Goal: Task Accomplishment & Management: Complete application form

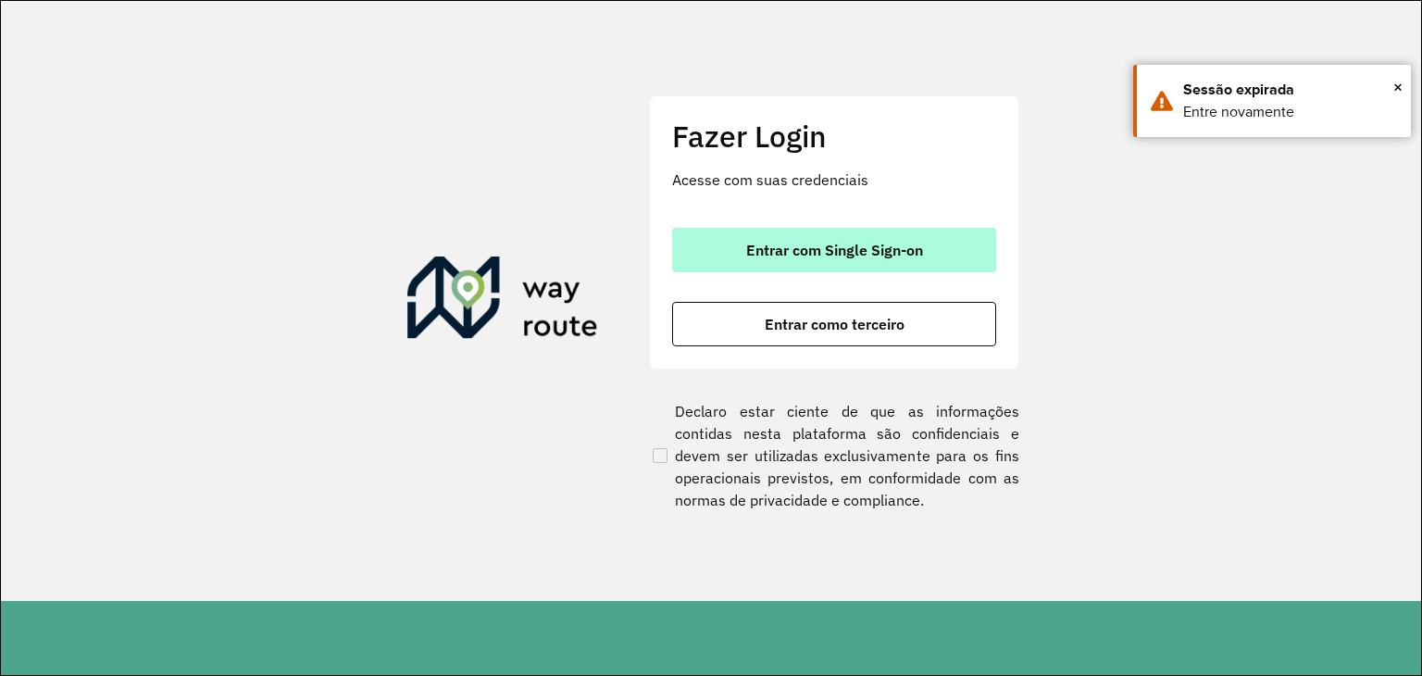
click at [842, 254] on span "Entrar com Single Sign-on" at bounding box center [834, 250] width 177 height 15
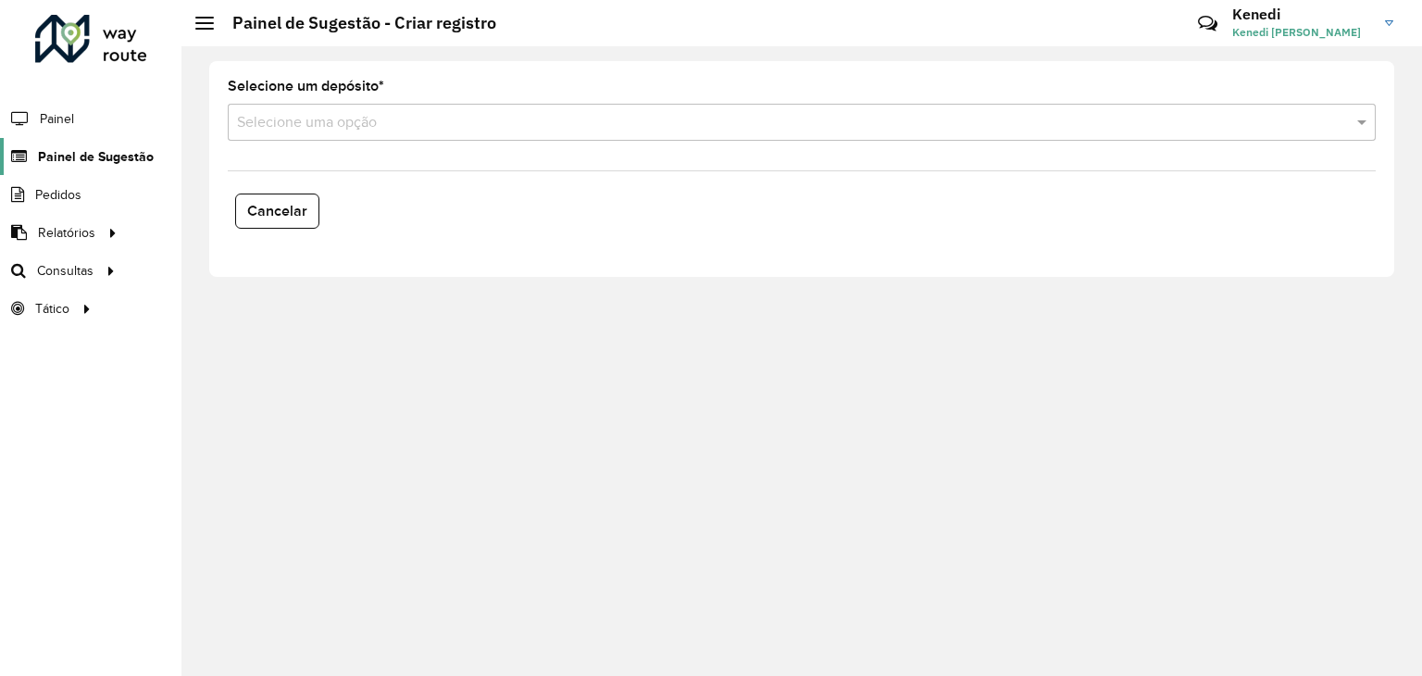
click at [103, 156] on span "Painel de Sugestão" at bounding box center [96, 156] width 116 height 19
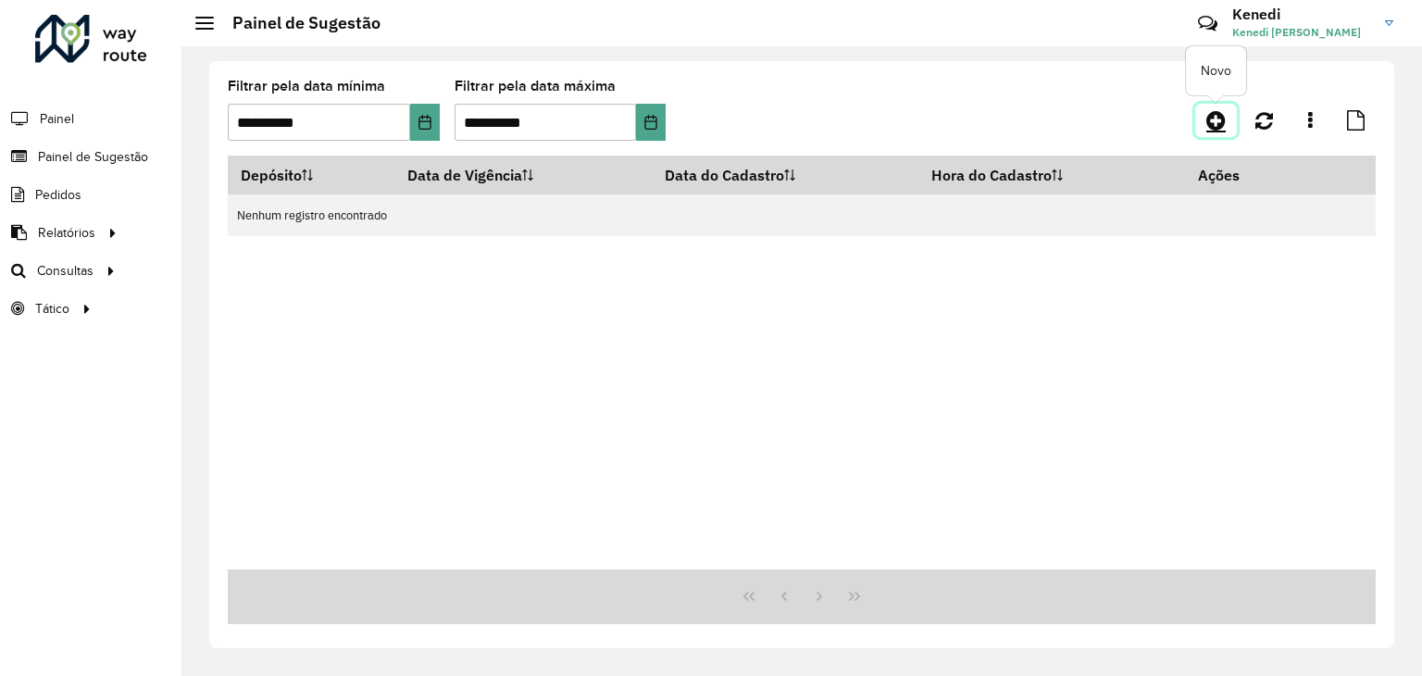
click at [1214, 135] on link at bounding box center [1216, 120] width 42 height 33
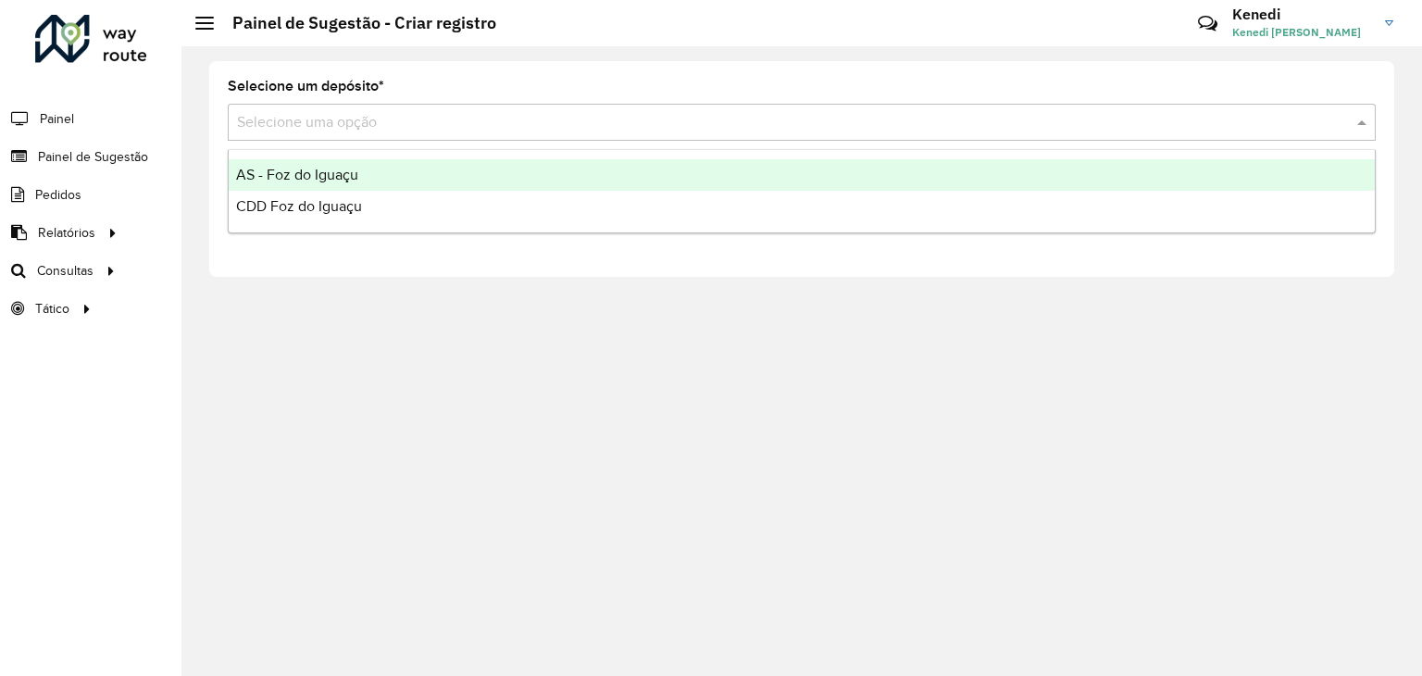
click at [599, 108] on div "Selecione uma opção" at bounding box center [802, 122] width 1148 height 37
click at [307, 179] on span "AS - Foz do Iguaçu" at bounding box center [297, 175] width 122 height 16
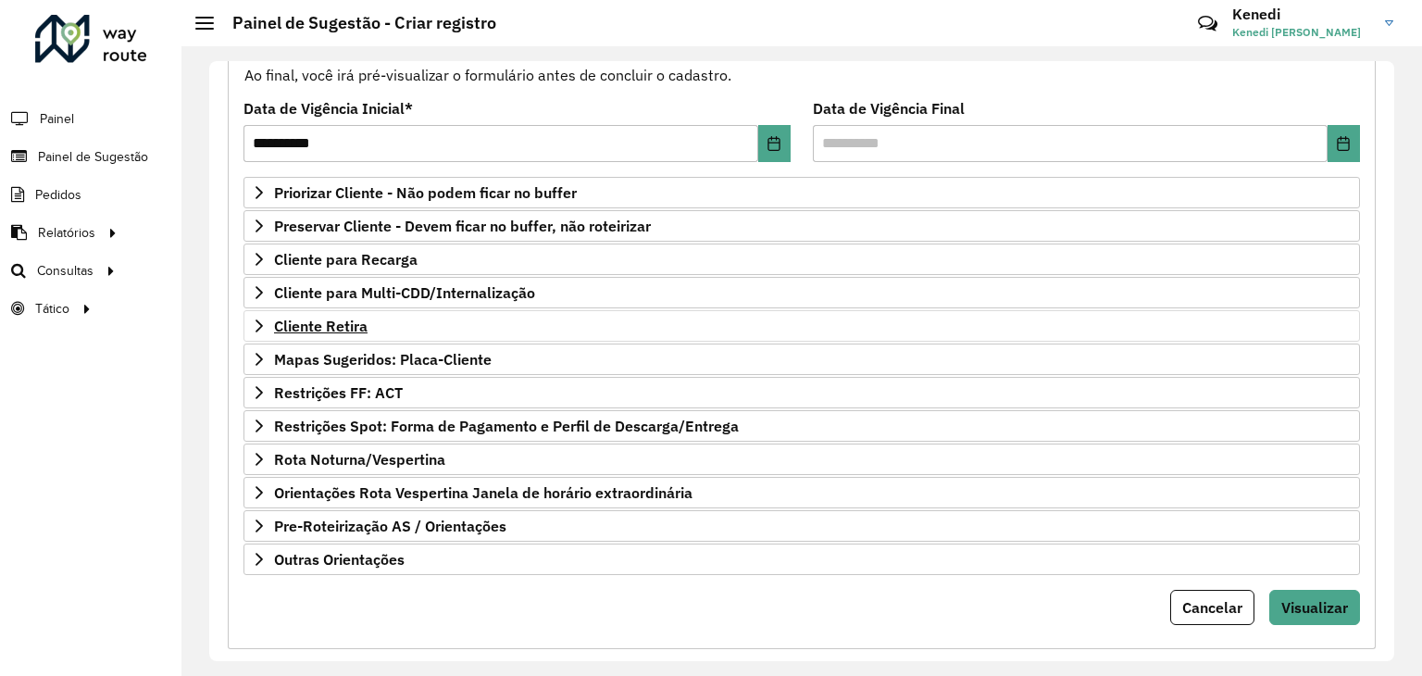
scroll to position [241, 0]
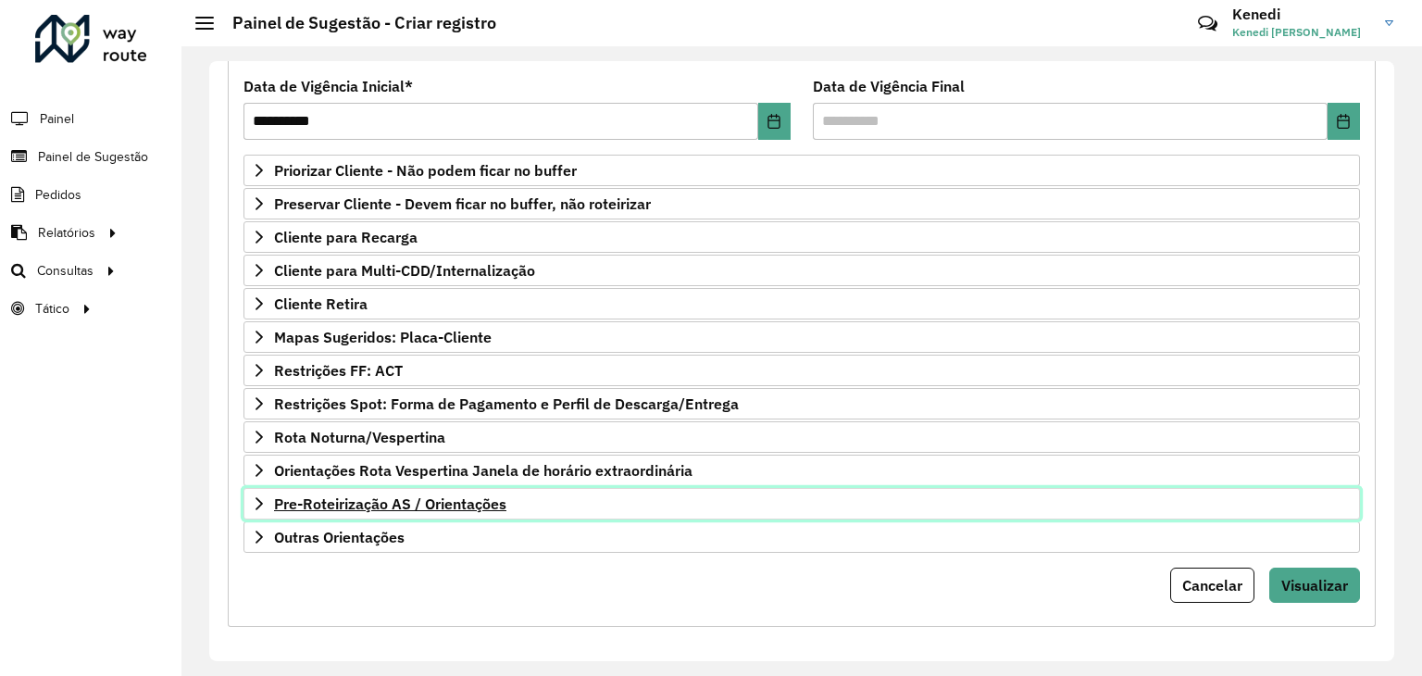
click at [269, 499] on link "Pre-Roteirização AS / Orientações" at bounding box center [801, 503] width 1117 height 31
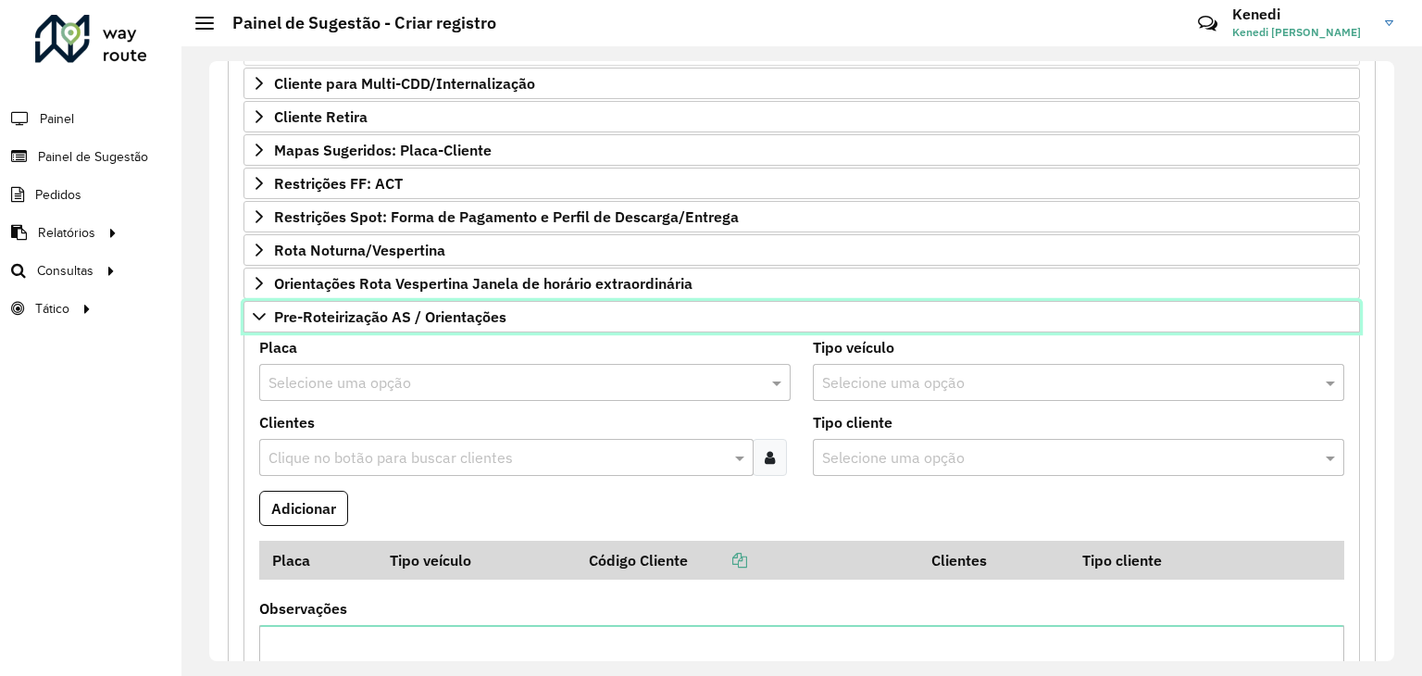
scroll to position [437, 0]
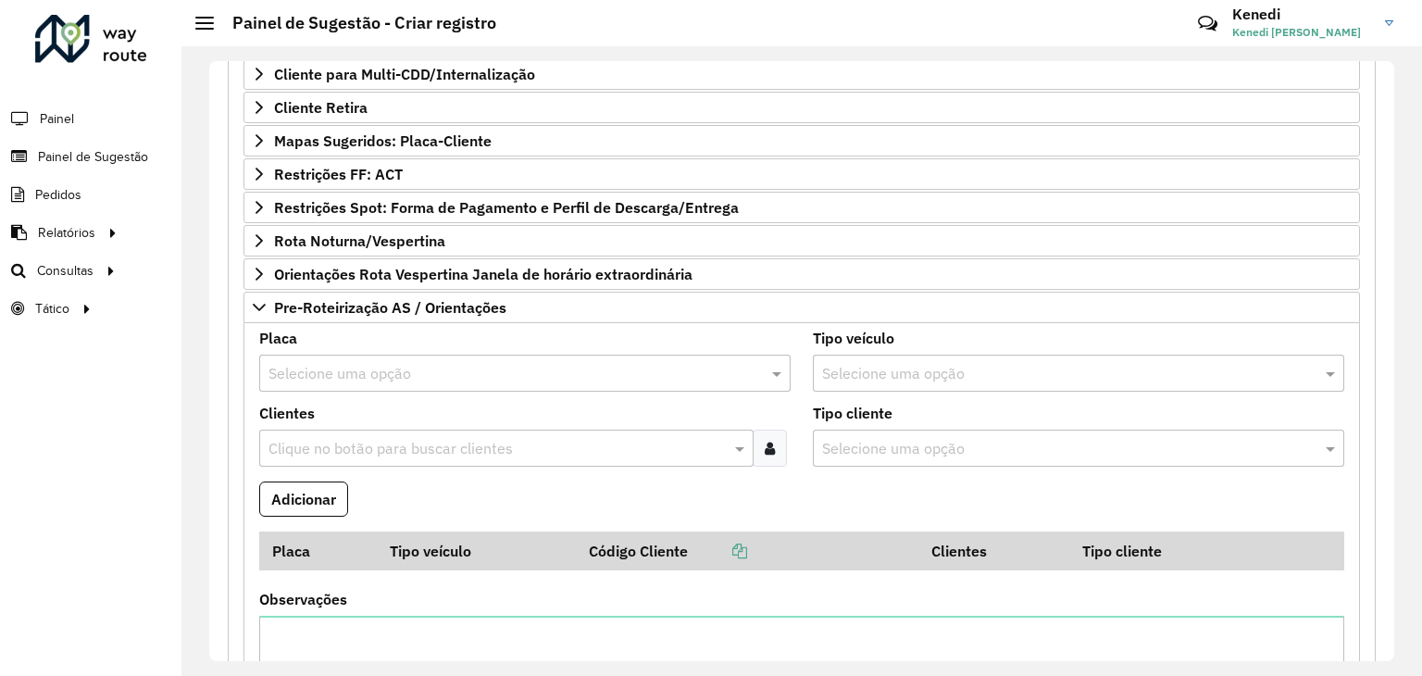
click at [375, 366] on input "text" at bounding box center [506, 374] width 476 height 22
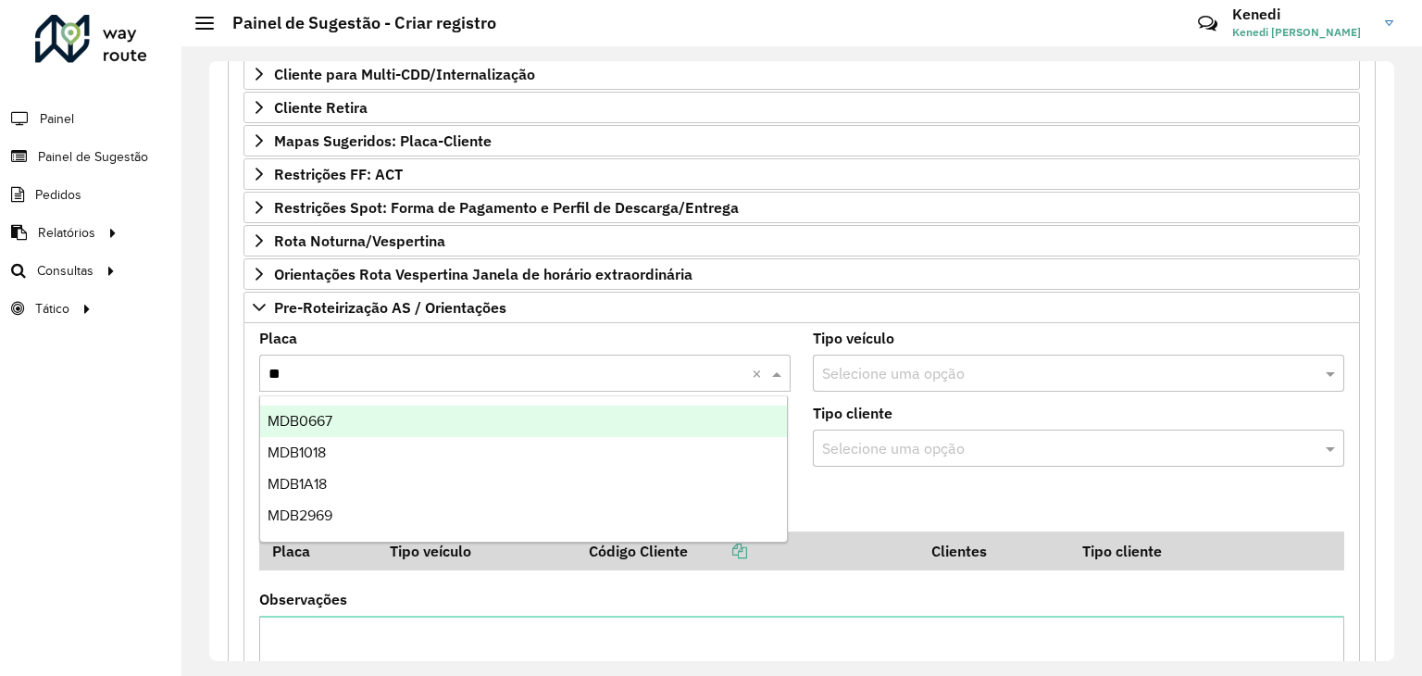
type input "***"
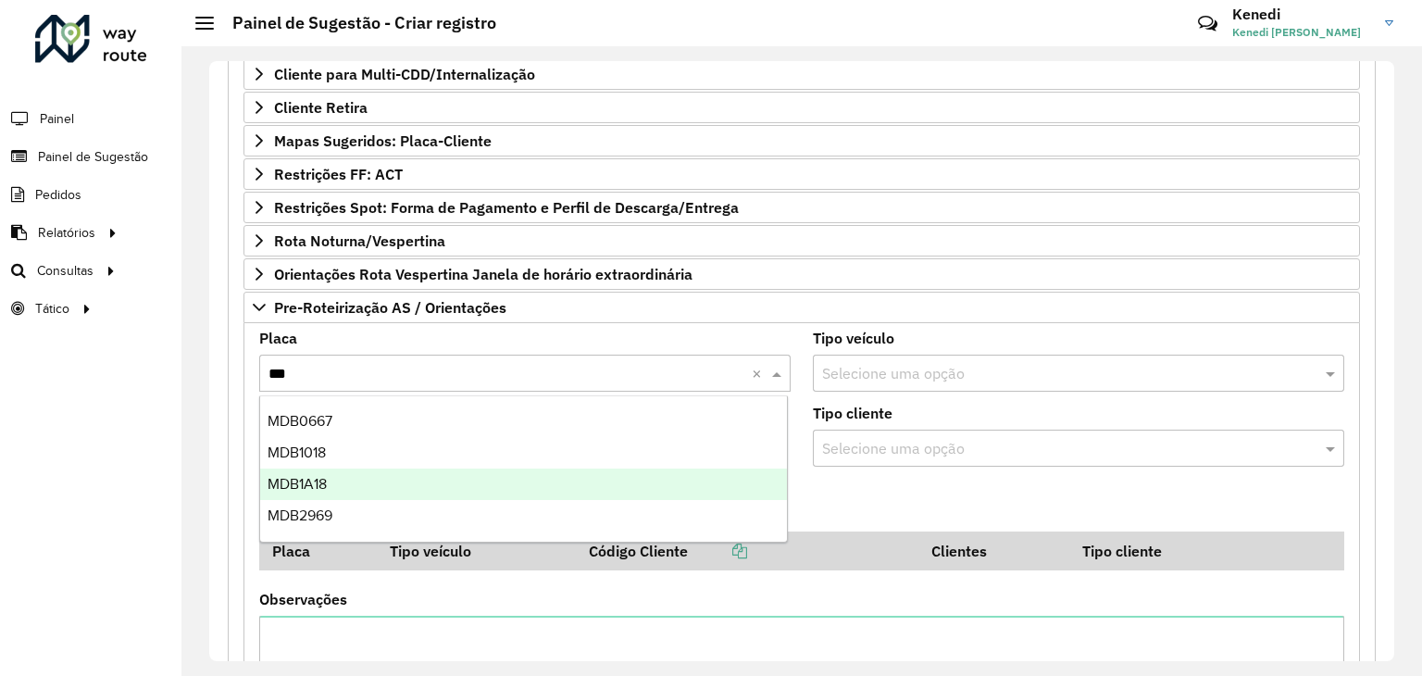
click at [334, 482] on div "MDB1A18" at bounding box center [524, 483] width 528 height 31
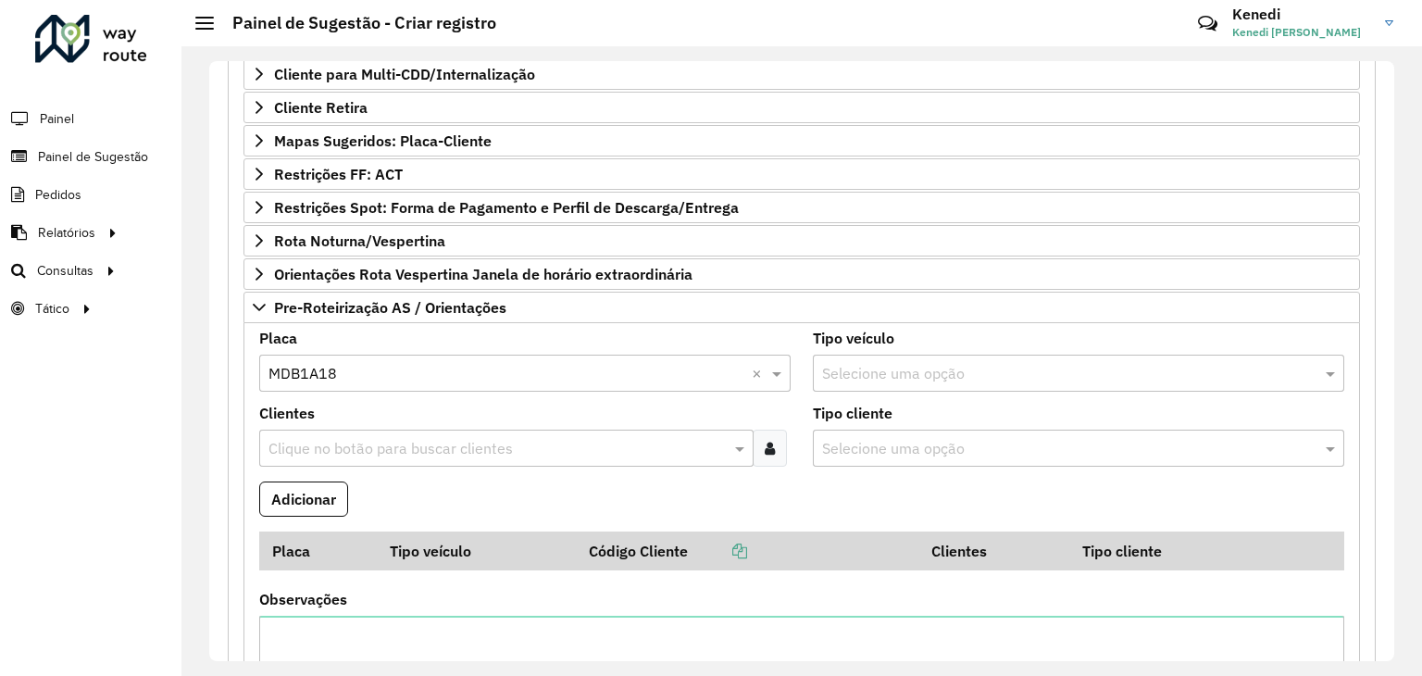
click at [352, 438] on input "text" at bounding box center [497, 449] width 467 height 22
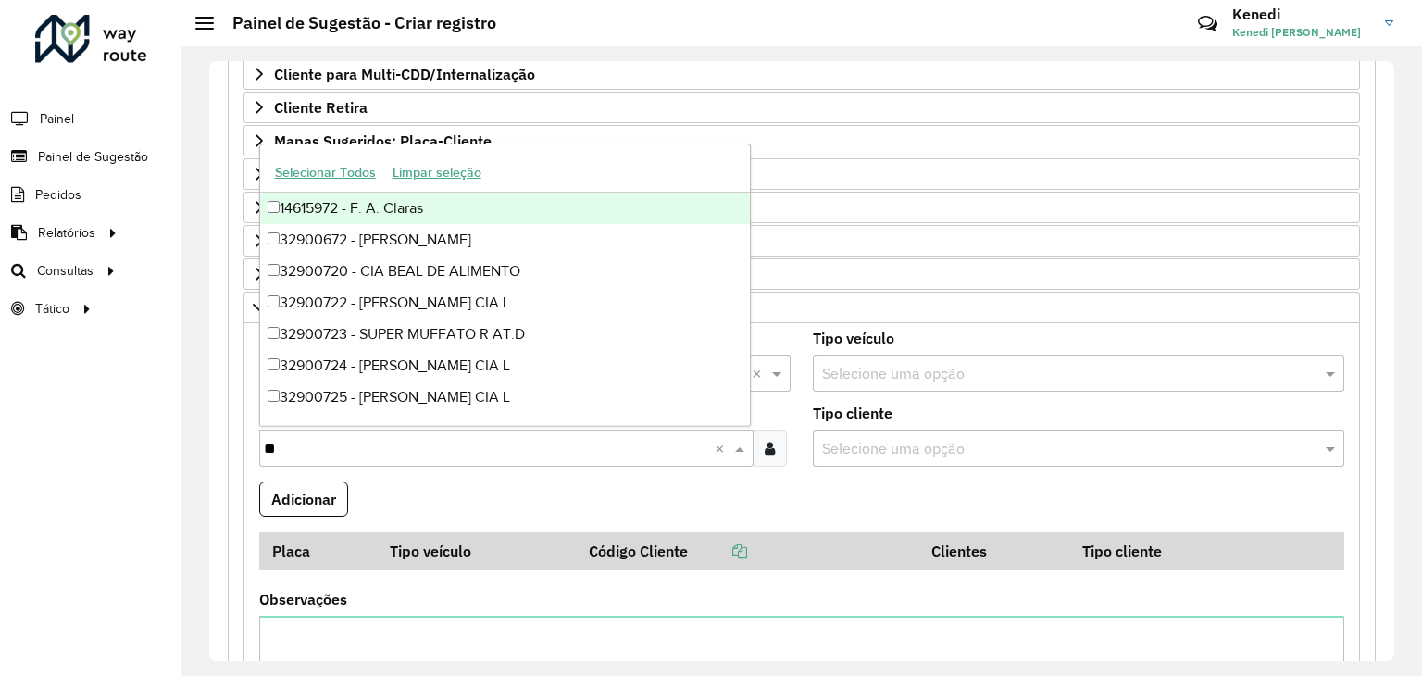
type input "***"
click at [440, 201] on div "32900728 - PEDRO MUFFATO E CIA" at bounding box center [505, 208] width 491 height 31
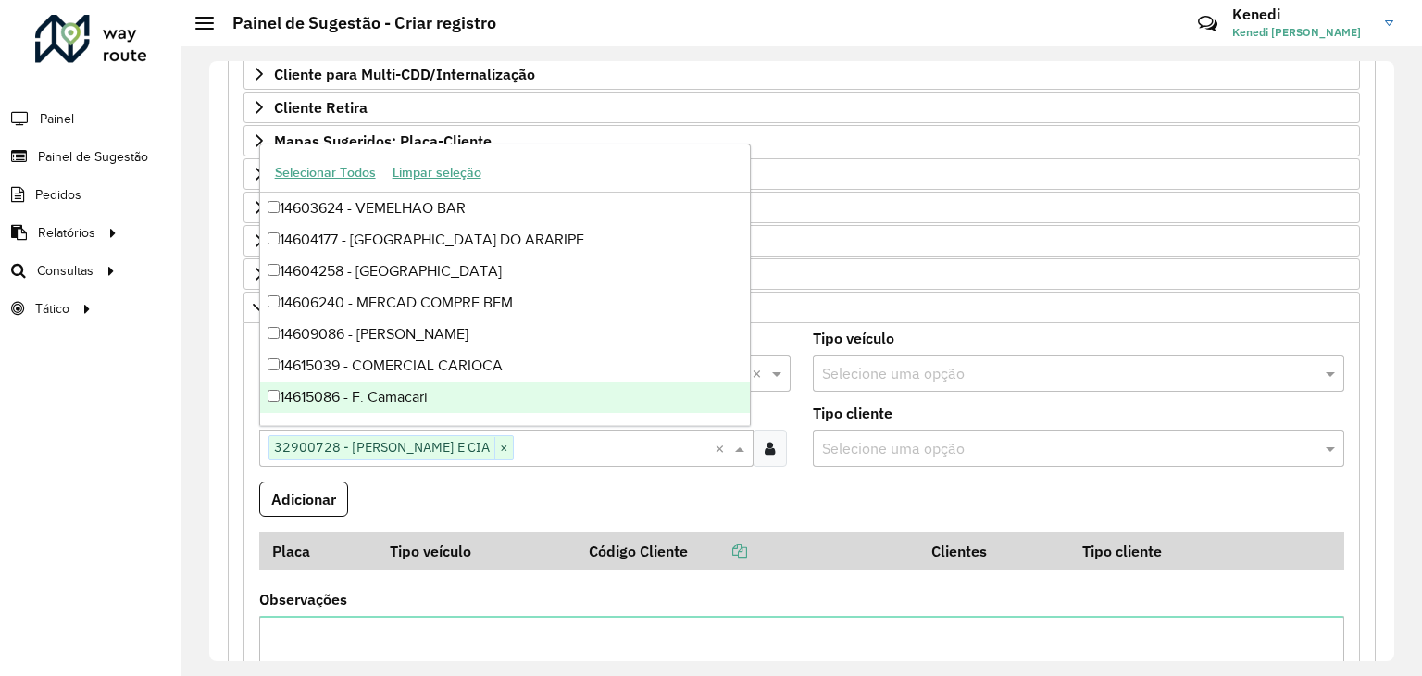
click at [811, 500] on formly-field "Adicionar" at bounding box center [801, 506] width 1107 height 50
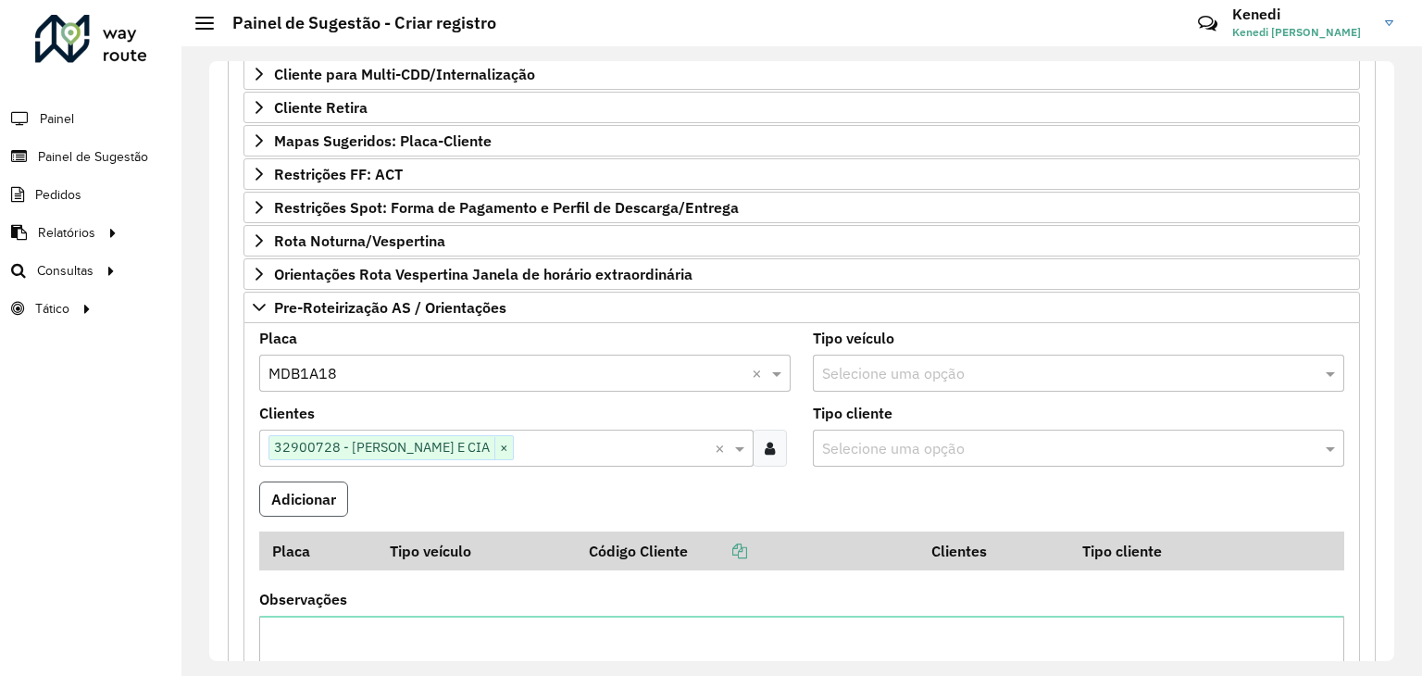
click at [307, 496] on button "Adicionar" at bounding box center [303, 498] width 89 height 35
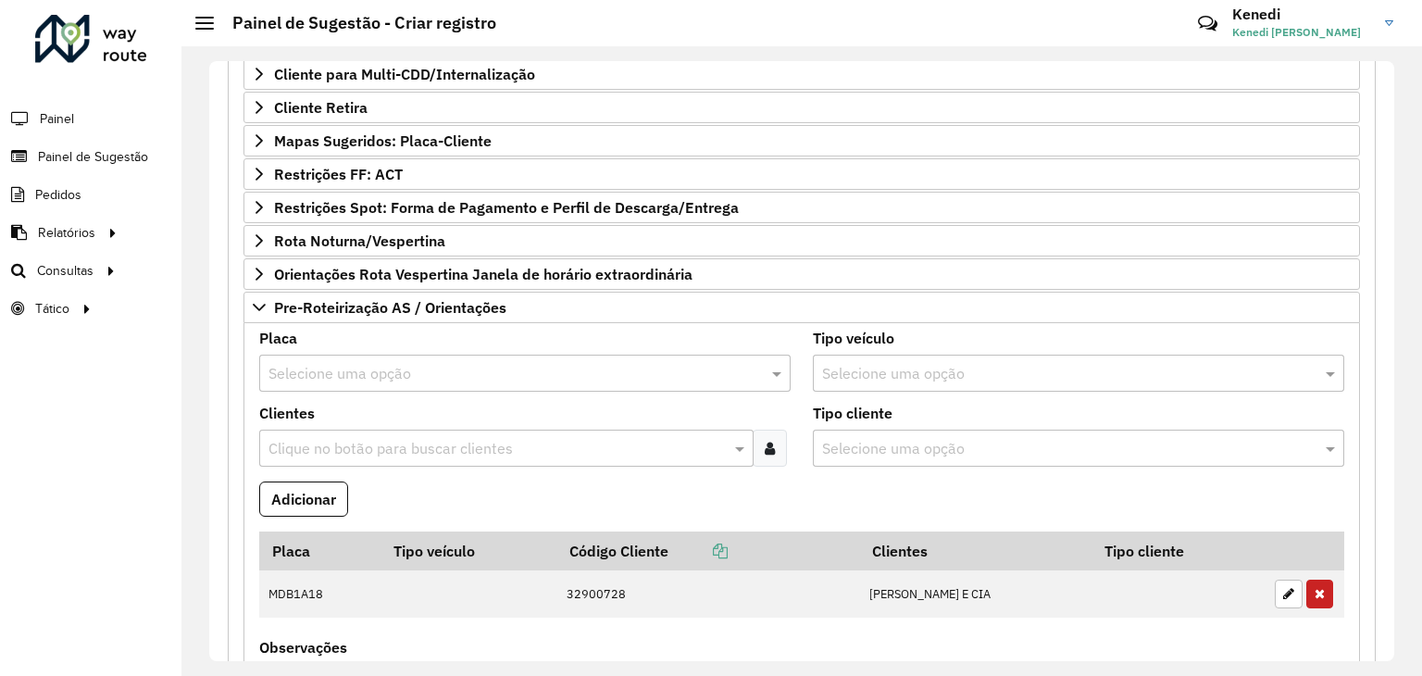
click at [342, 381] on div "Selecione uma opção" at bounding box center [524, 373] width 531 height 37
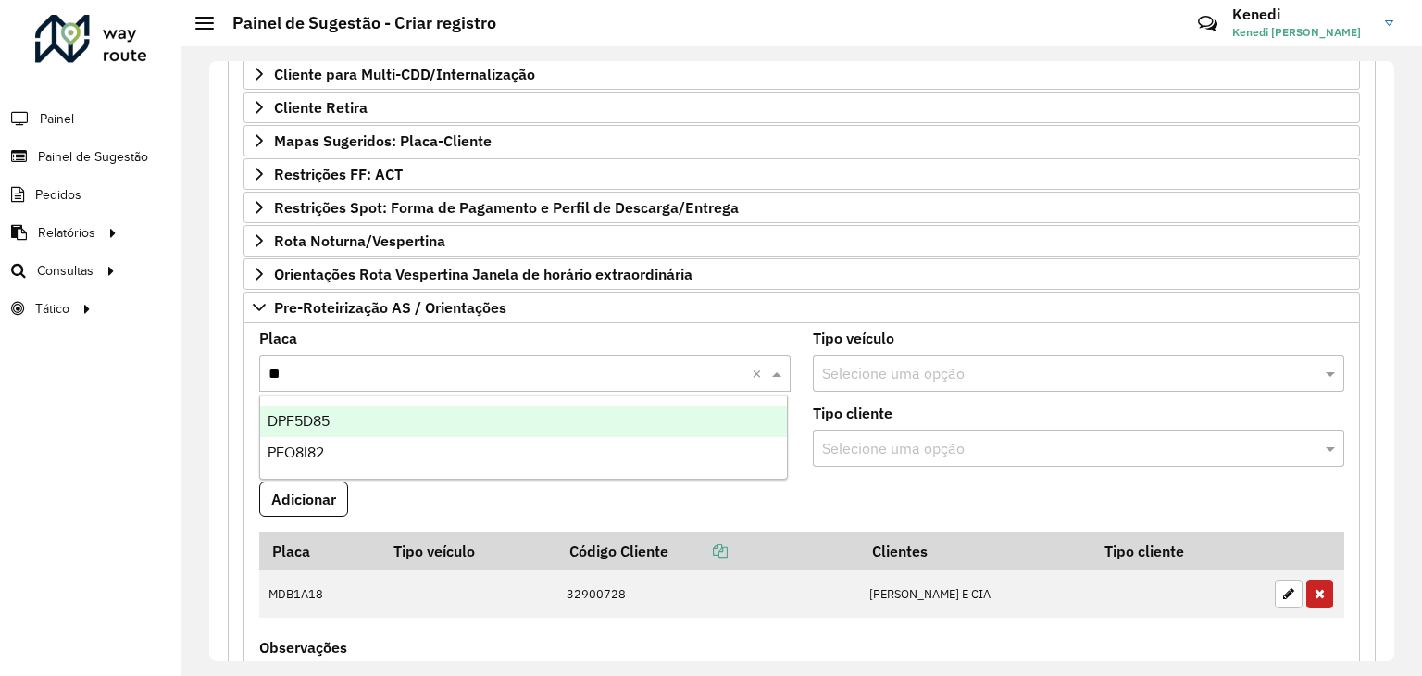
type input "***"
click at [331, 425] on div "PFO8I82" at bounding box center [524, 421] width 528 height 31
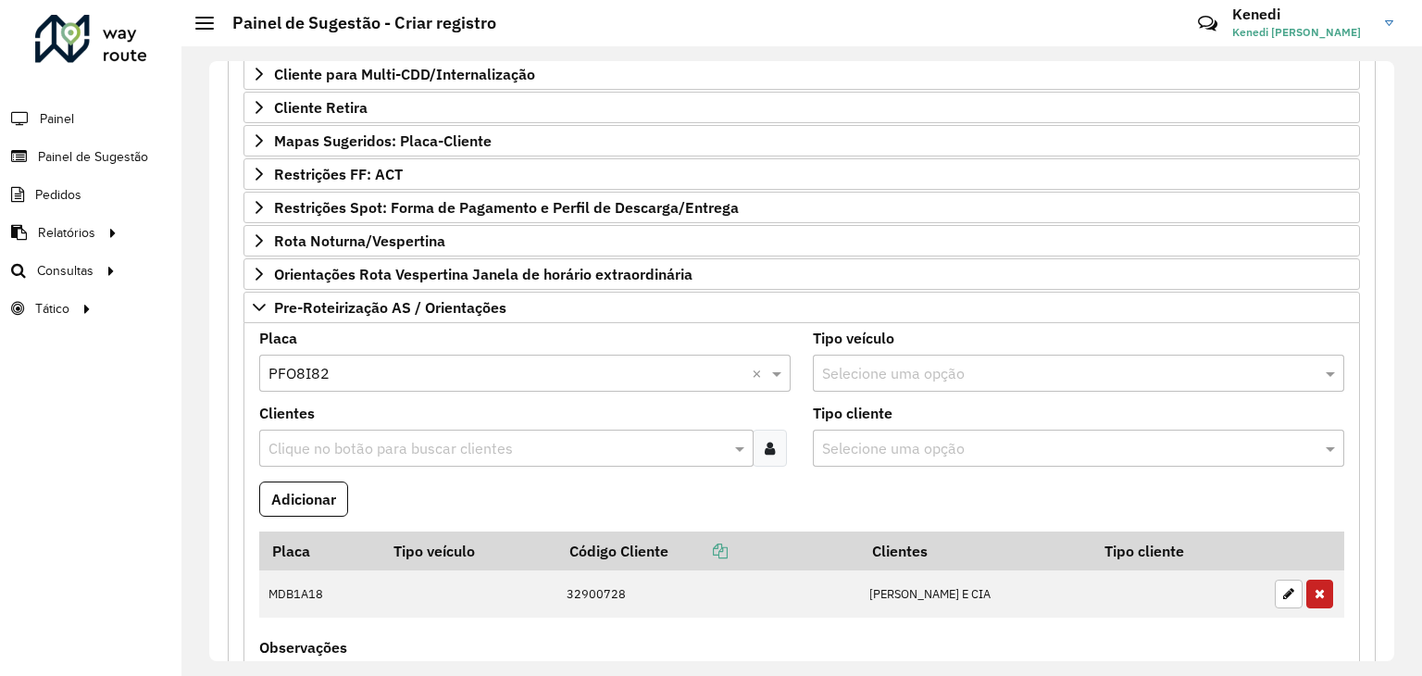
click at [329, 438] on input "text" at bounding box center [497, 449] width 467 height 22
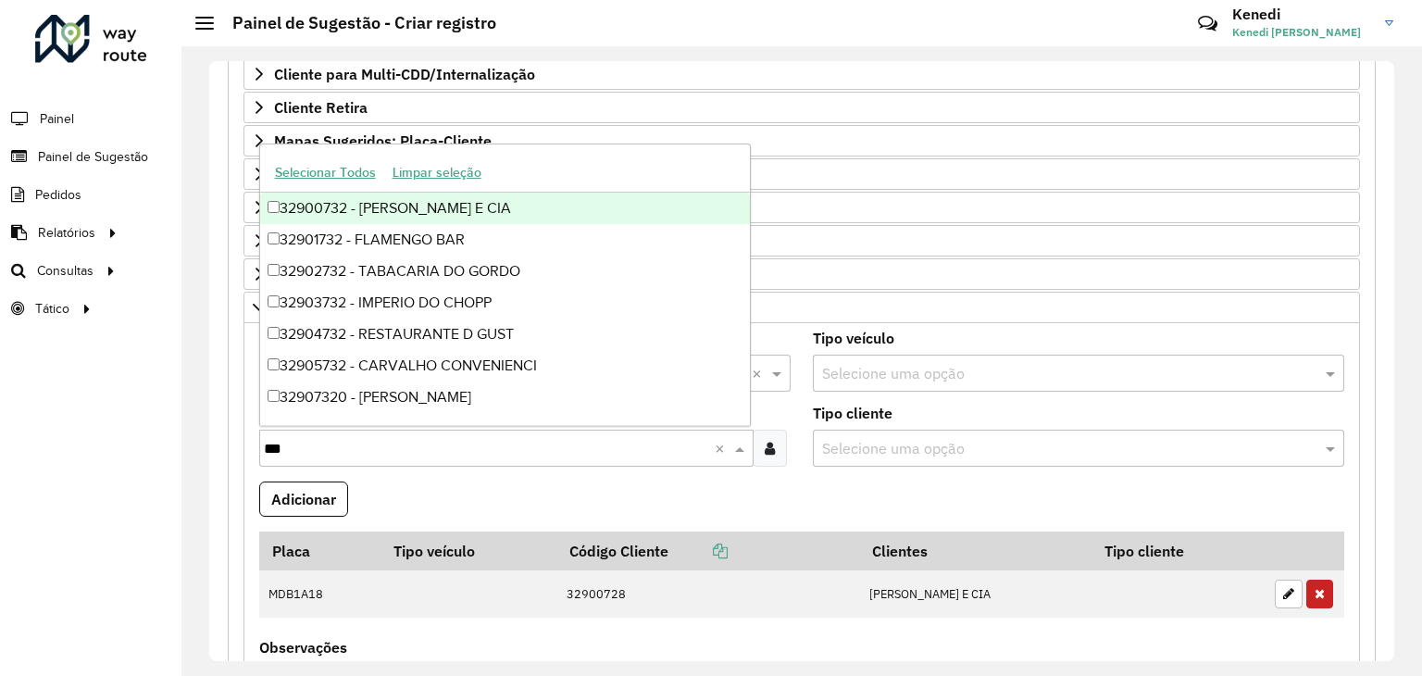
type input "***"
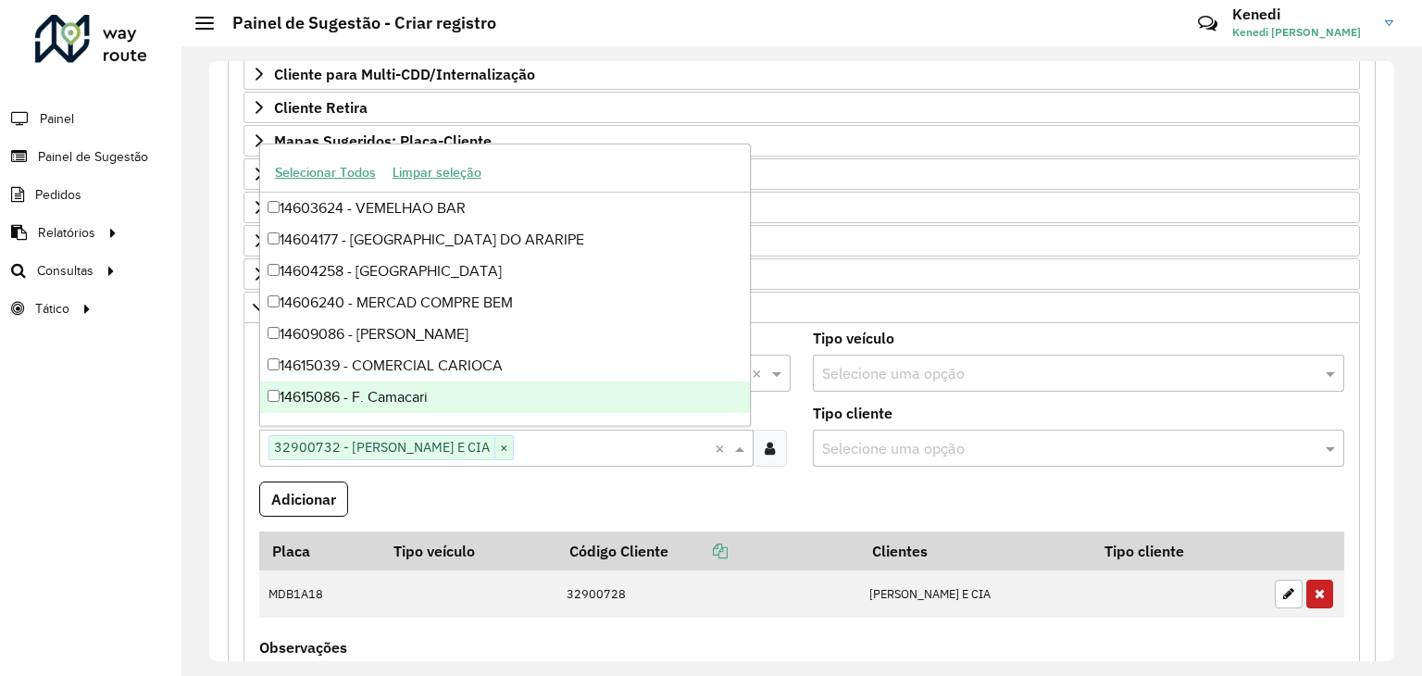
click at [493, 481] on formly-field "Adicionar" at bounding box center [801, 506] width 1107 height 50
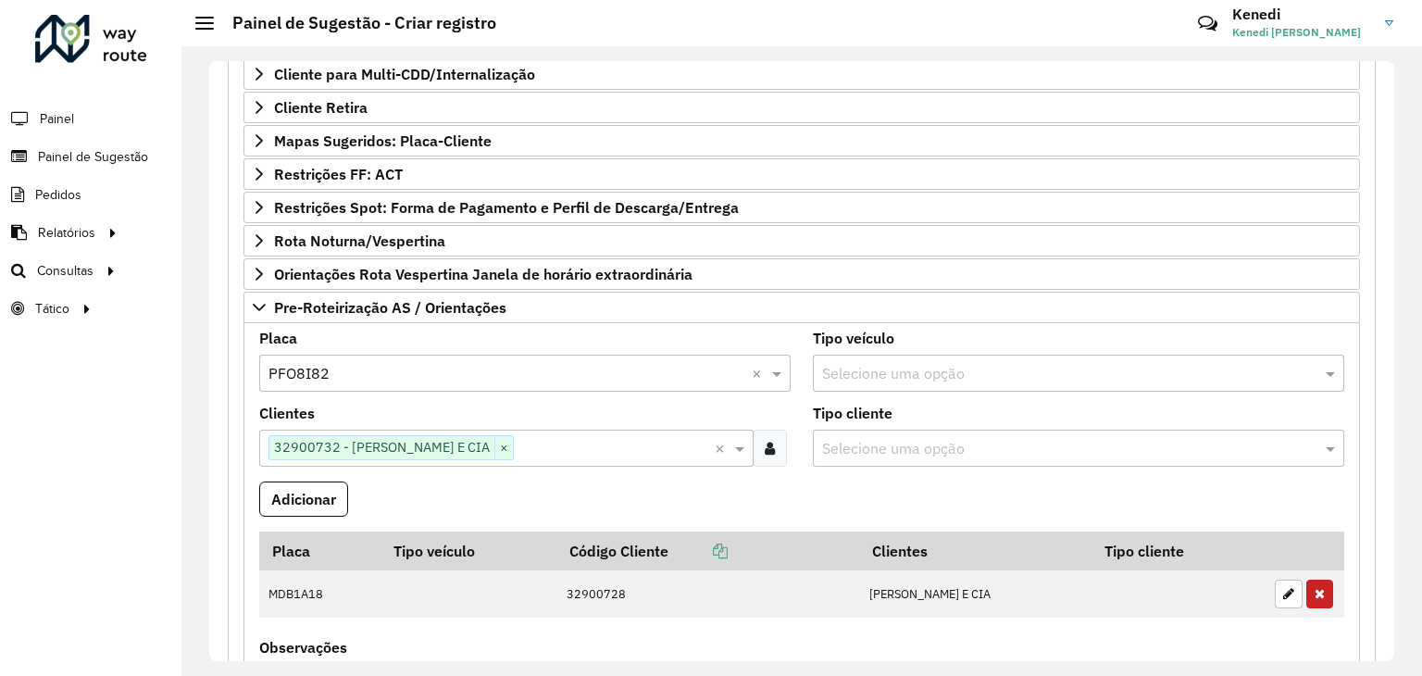
click at [525, 481] on formly-field "Adicionar" at bounding box center [801, 506] width 1107 height 50
click at [315, 490] on button "Adicionar" at bounding box center [303, 498] width 89 height 35
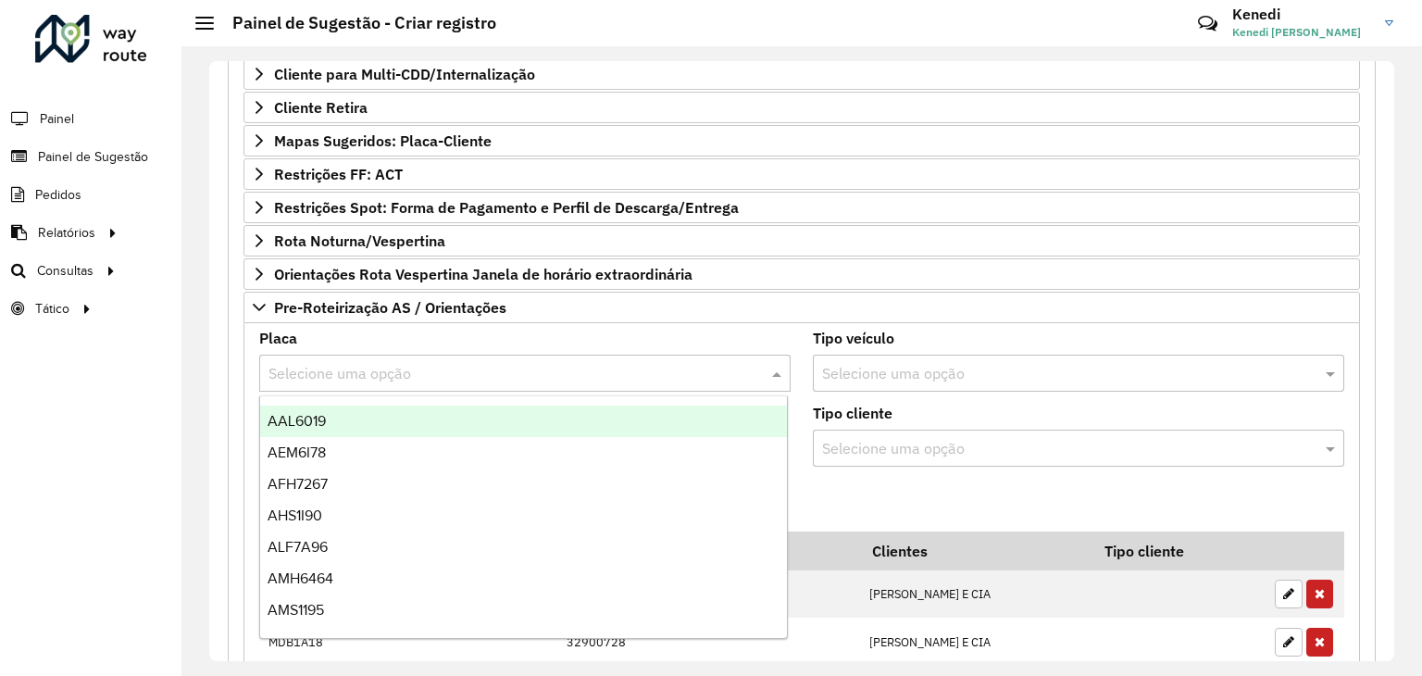
click at [370, 372] on input "text" at bounding box center [506, 374] width 476 height 22
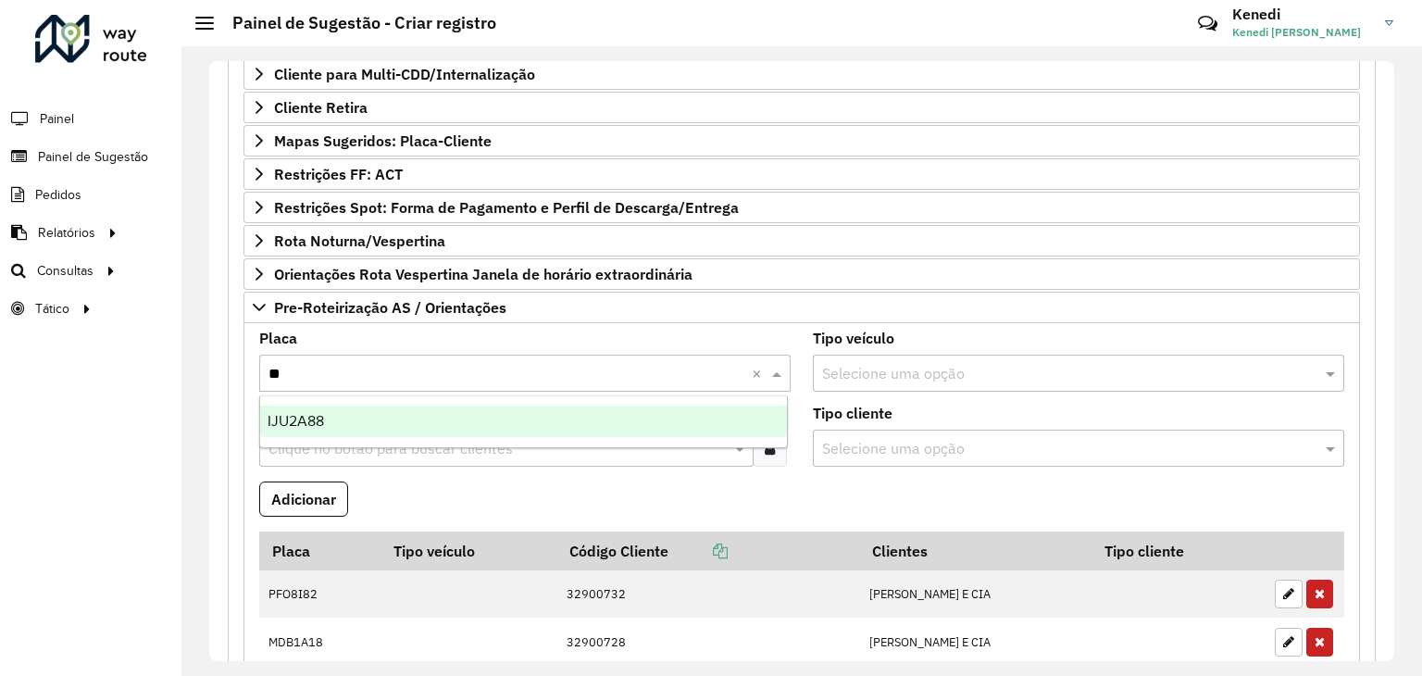
type input "***"
click at [315, 421] on span "IJU2A88" at bounding box center [296, 421] width 56 height 16
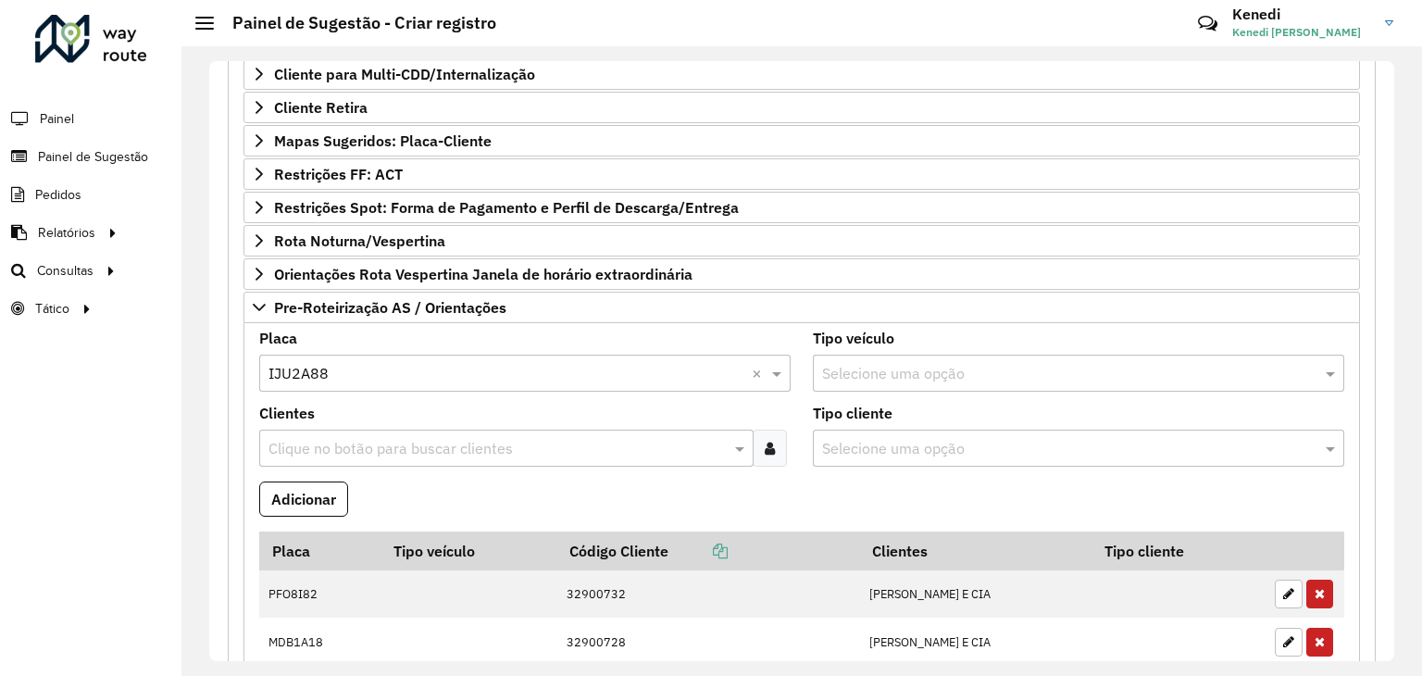
click at [308, 455] on div "Clique no botão para buscar clientes" at bounding box center [506, 448] width 494 height 37
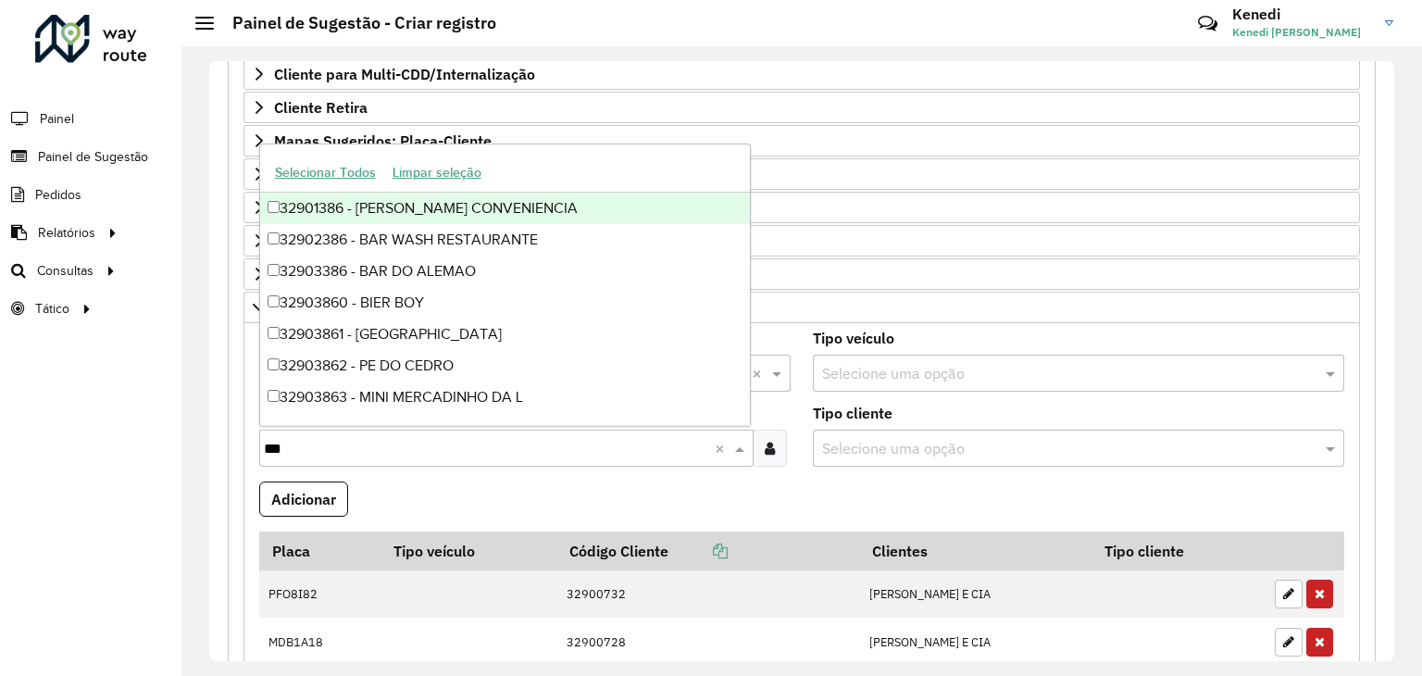
type input "****"
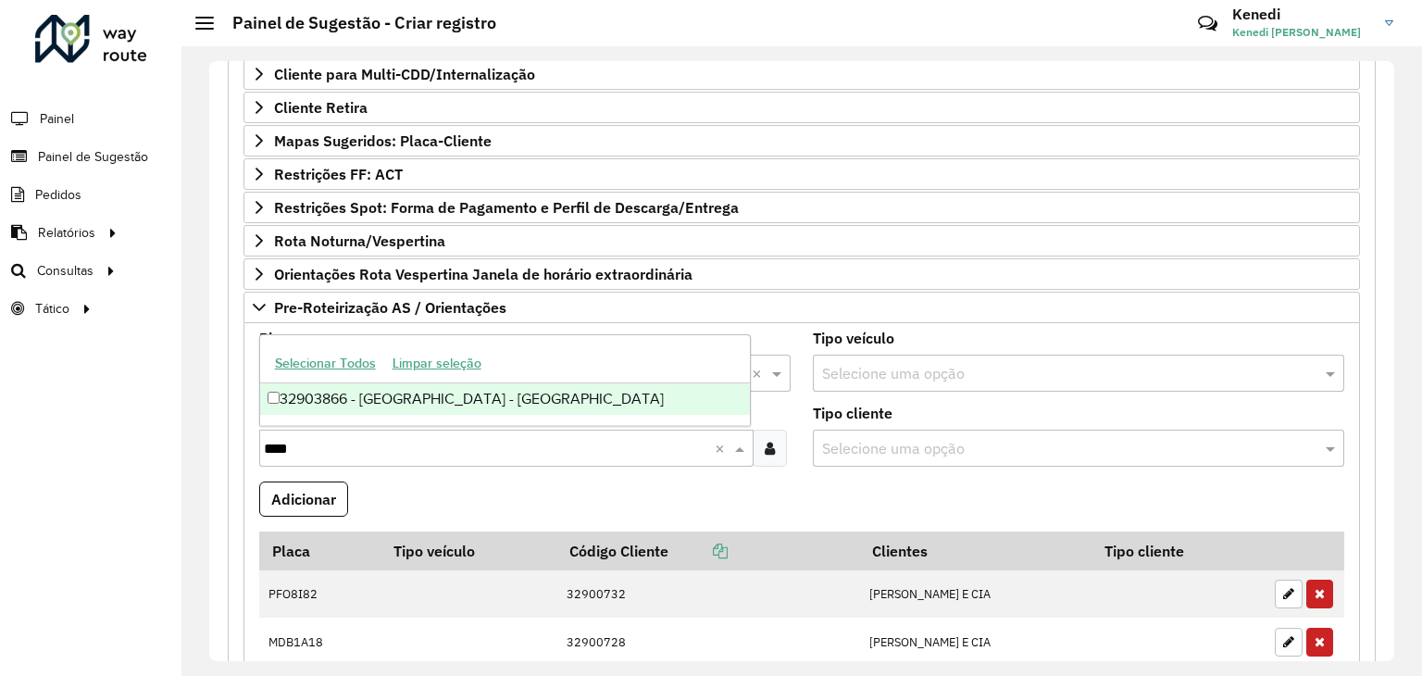
click at [304, 406] on div "32903866 - Muffatao - Santa Cru" at bounding box center [505, 398] width 491 height 31
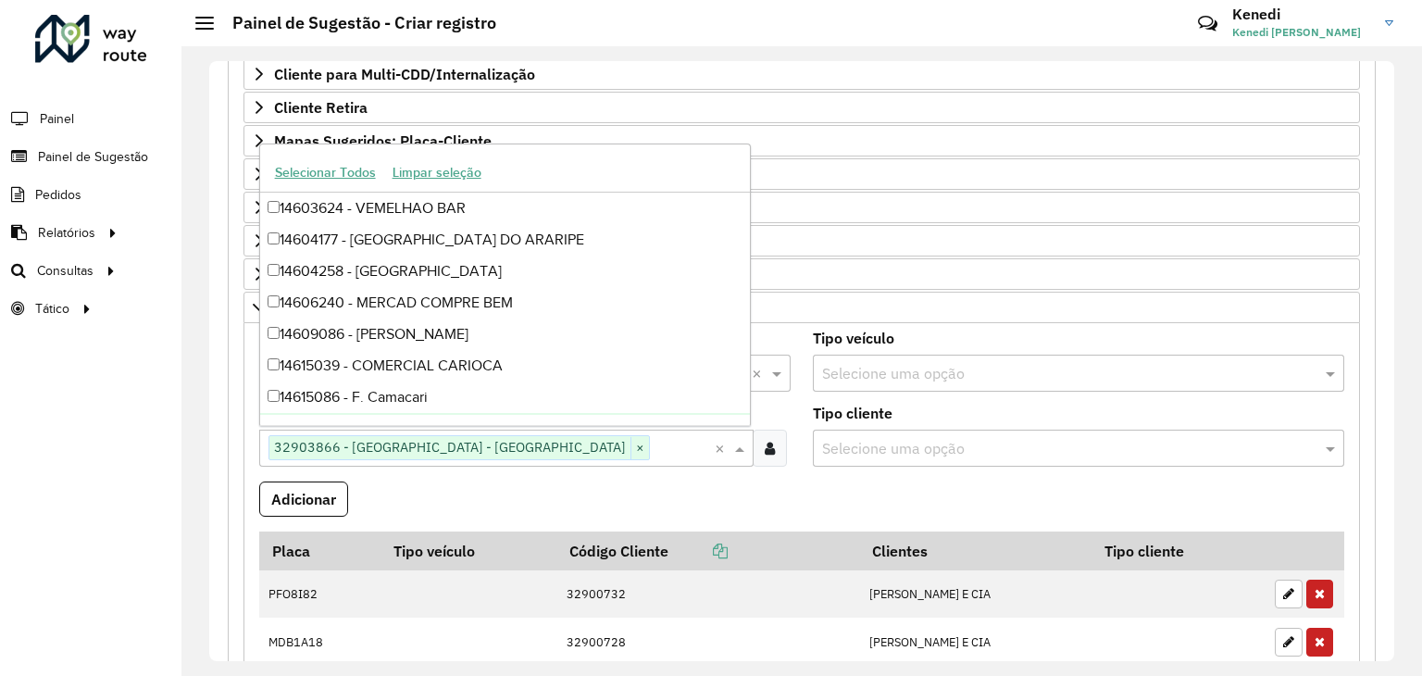
click at [434, 511] on formly-field "Adicionar" at bounding box center [801, 506] width 1107 height 50
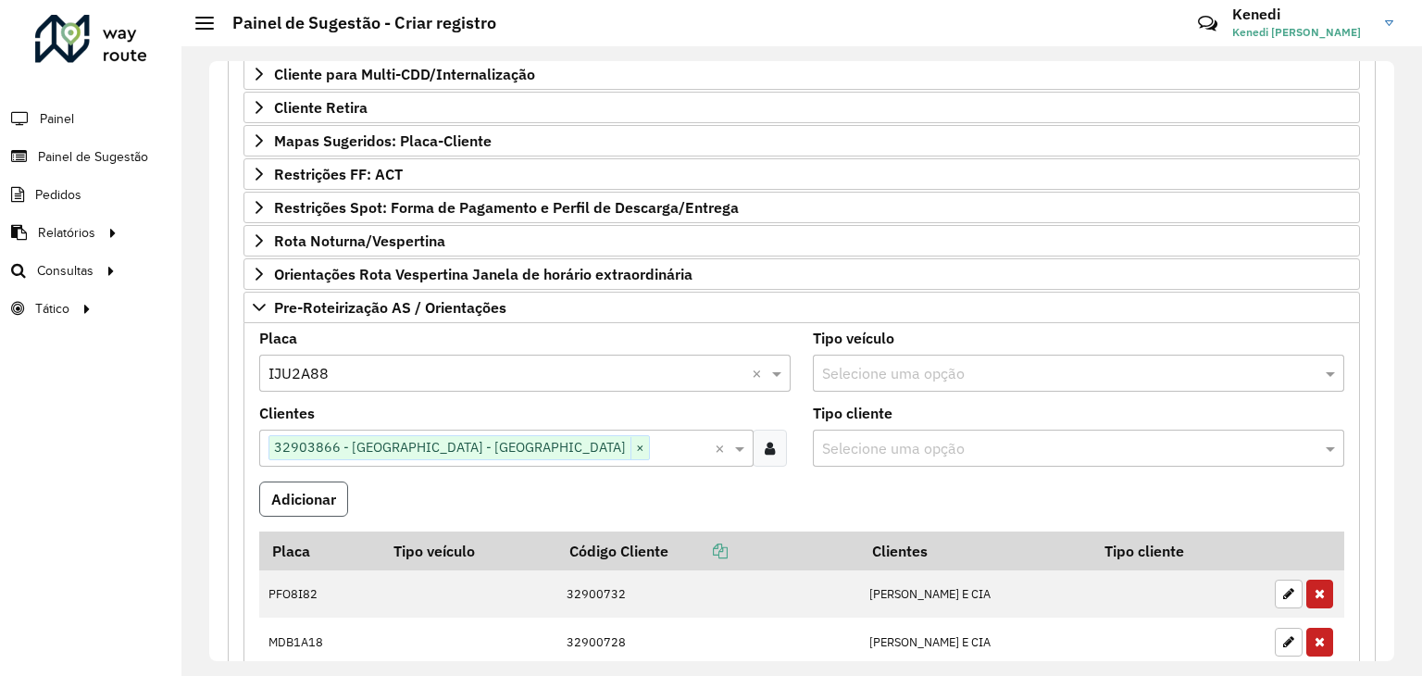
click at [311, 493] on button "Adicionar" at bounding box center [303, 498] width 89 height 35
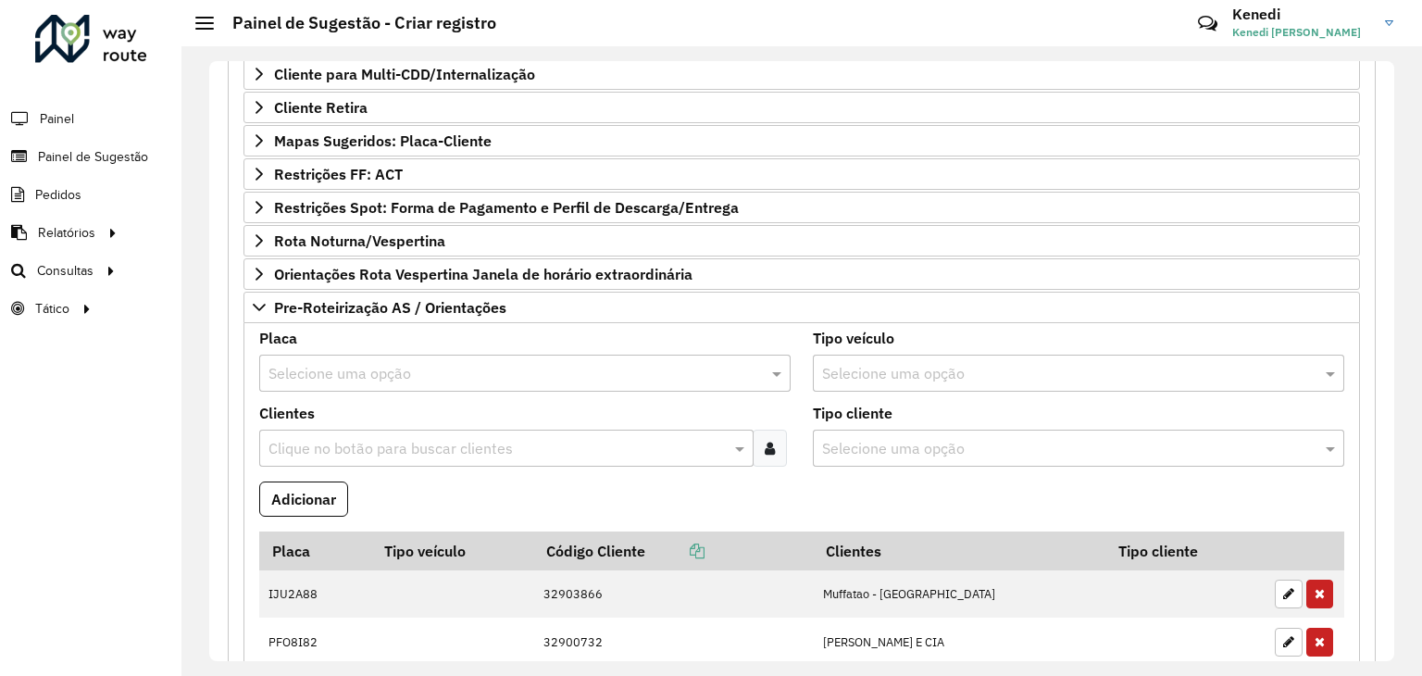
click at [364, 373] on input "text" at bounding box center [506, 374] width 476 height 22
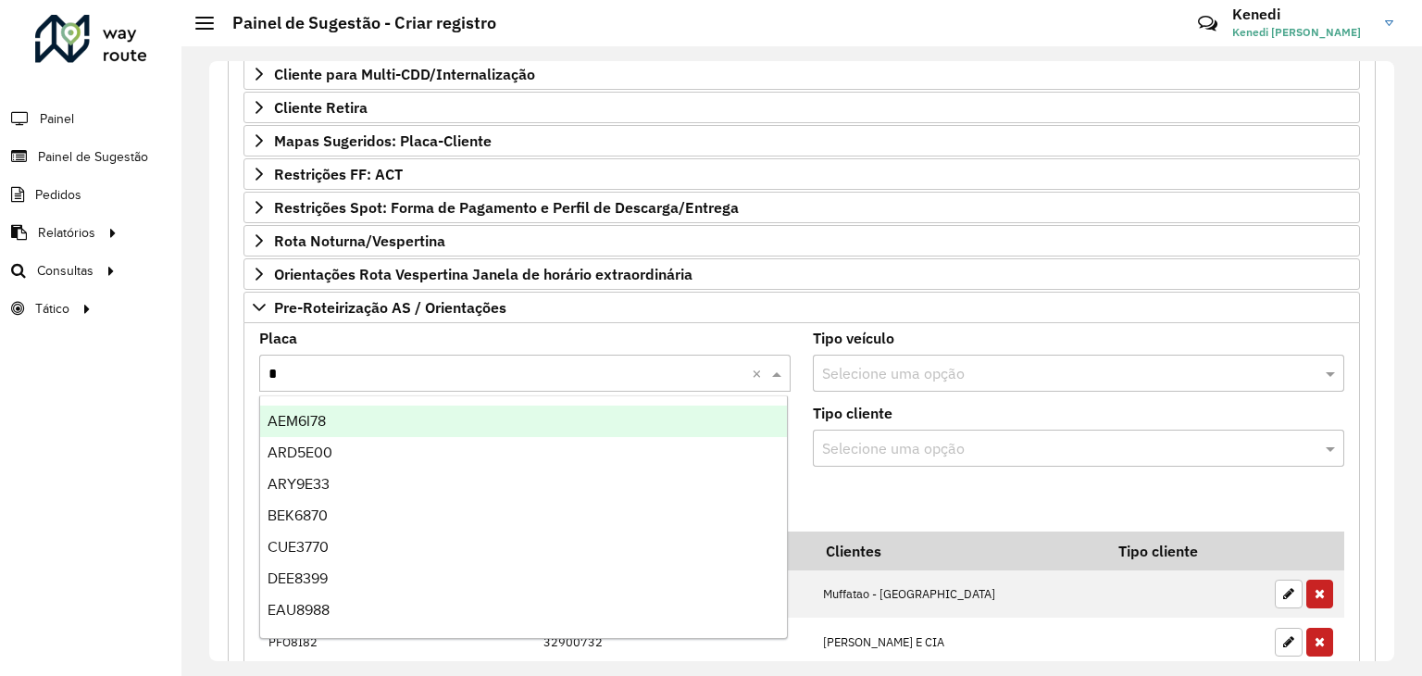
type input "**"
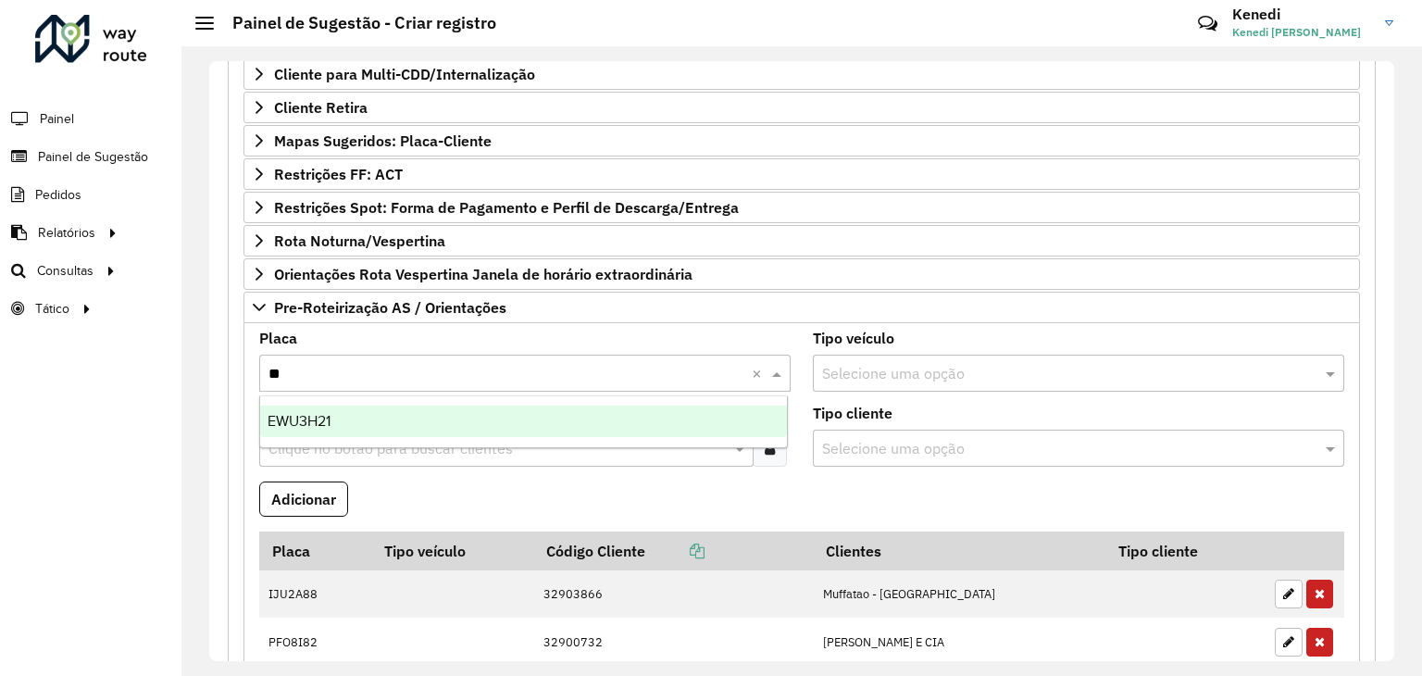
click at [335, 433] on div "EWU3H21" at bounding box center [524, 421] width 528 height 31
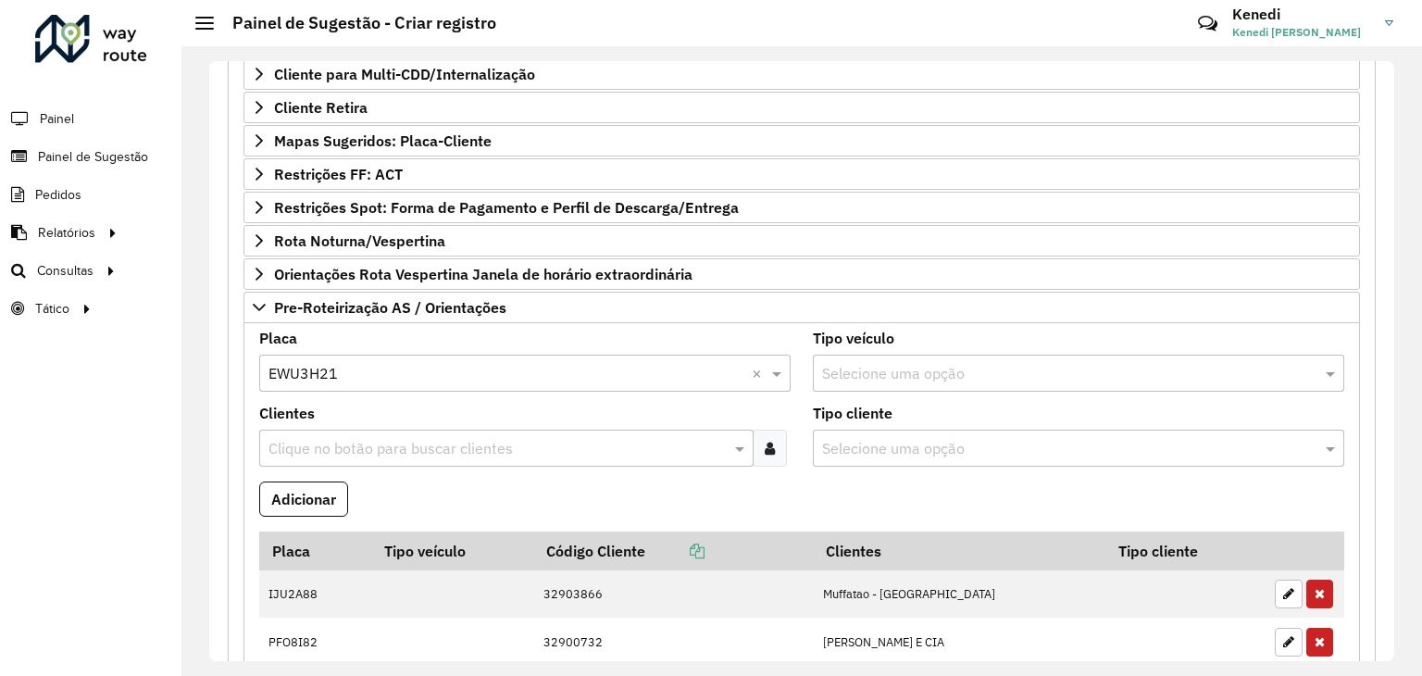
click at [333, 443] on input "text" at bounding box center [497, 449] width 467 height 22
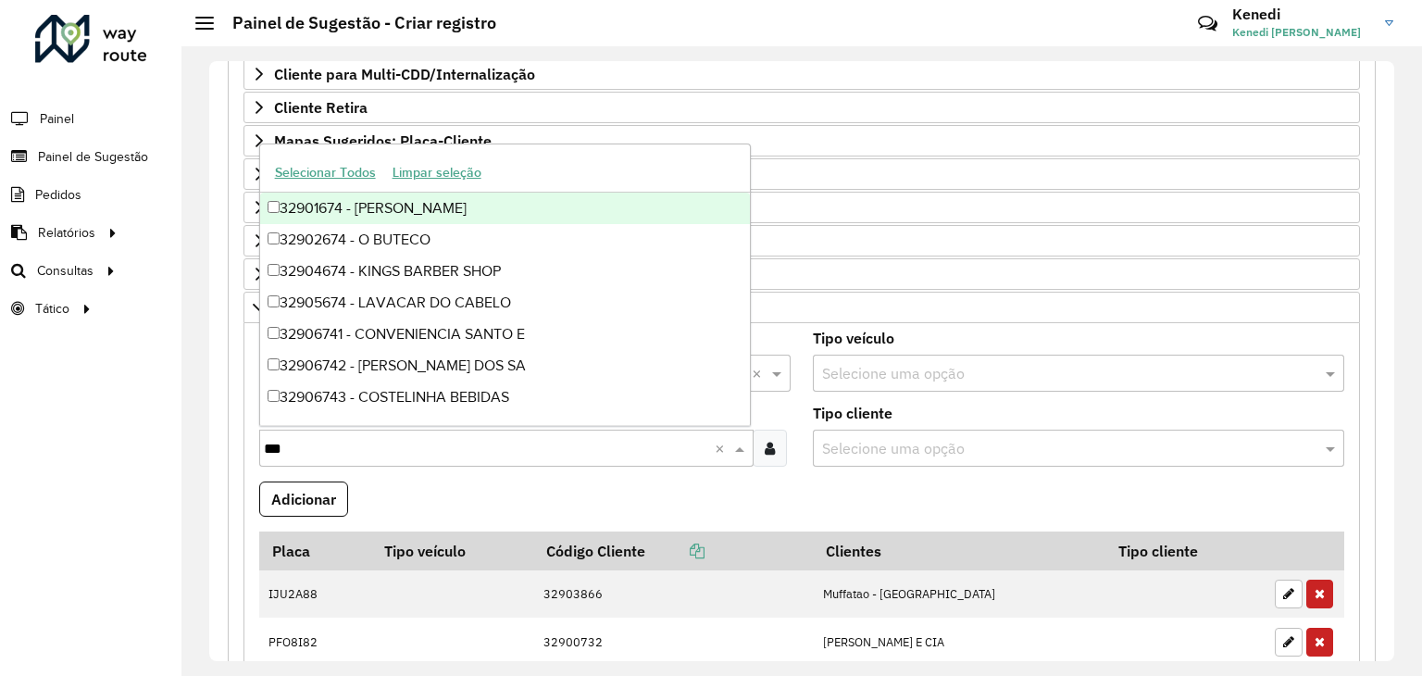
type input "****"
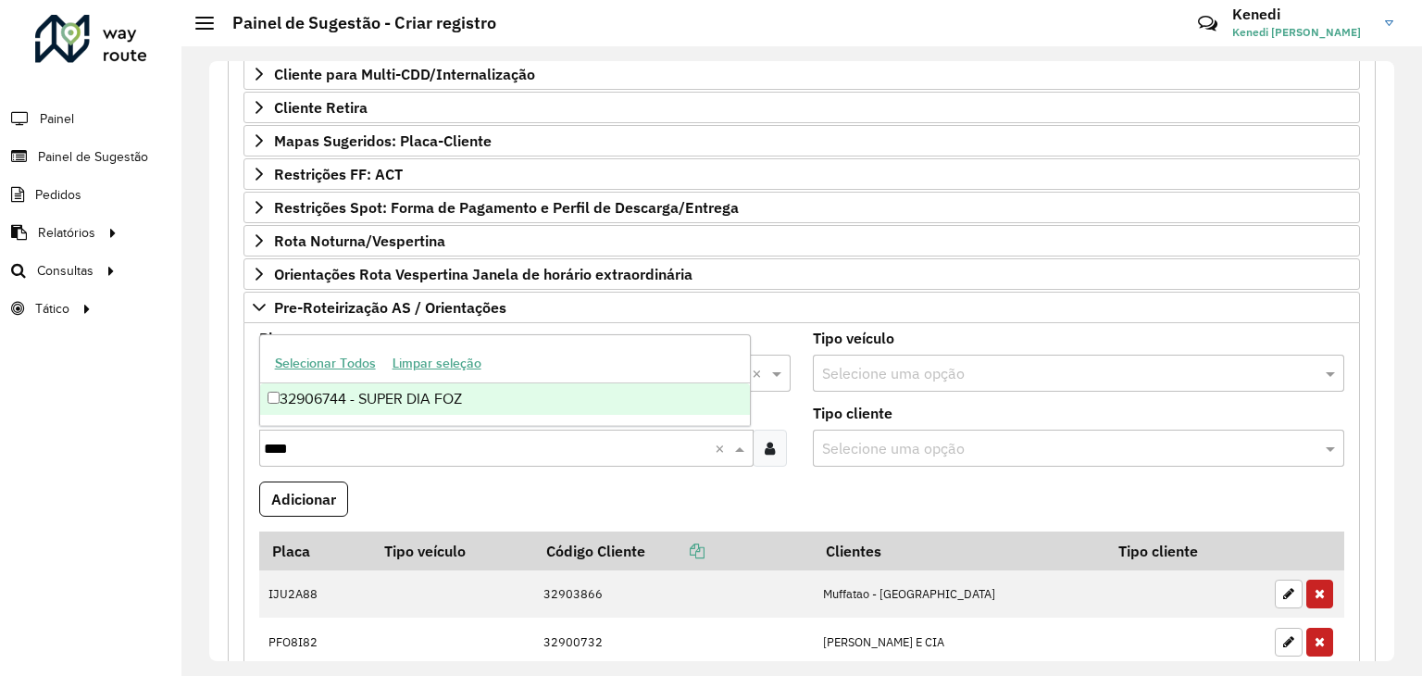
click at [340, 389] on div "32906744 - SUPER DIA FOZ" at bounding box center [505, 398] width 491 height 31
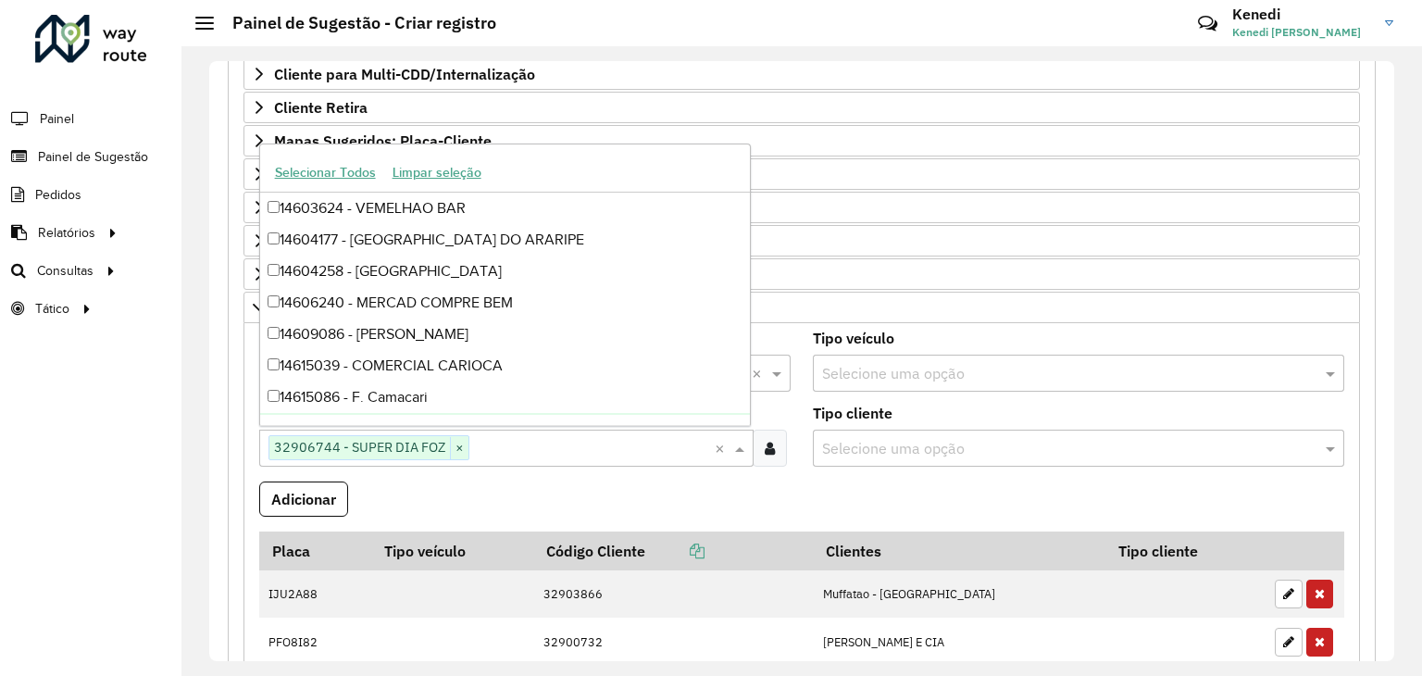
click at [397, 505] on formly-field "Adicionar" at bounding box center [801, 506] width 1107 height 50
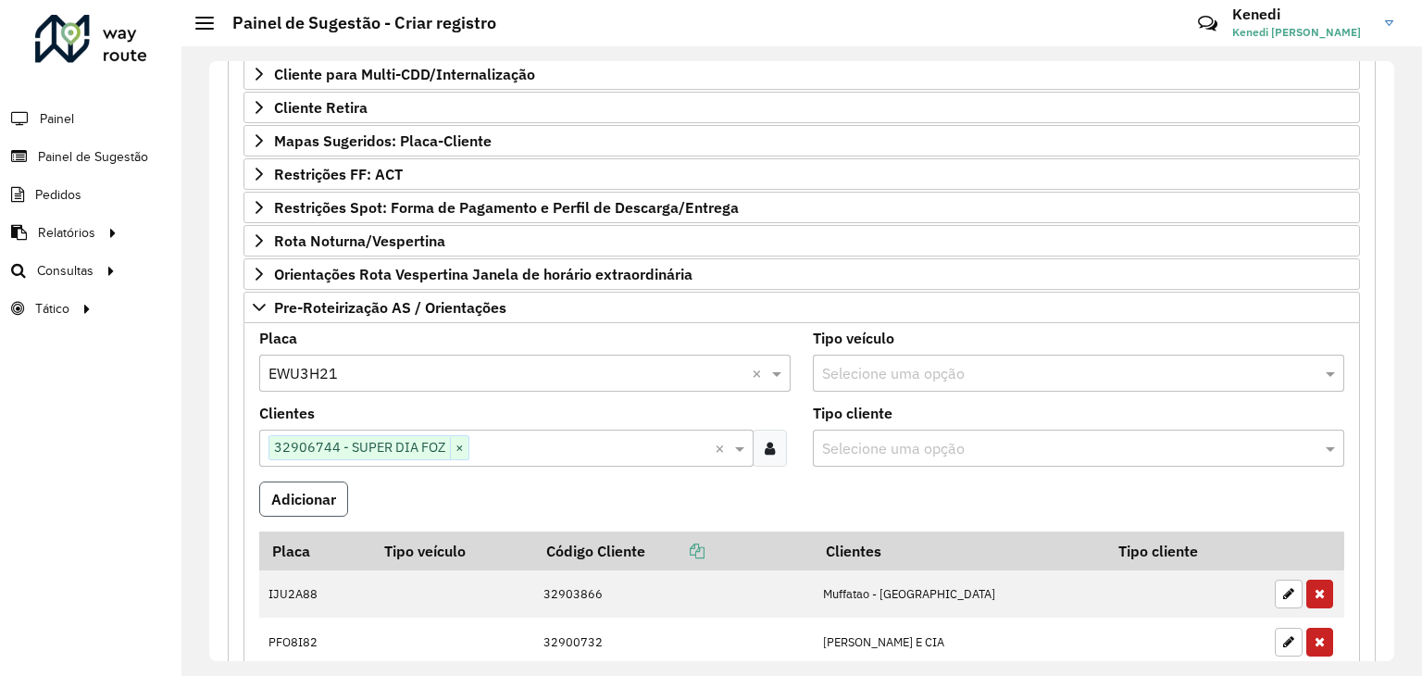
click at [320, 493] on button "Adicionar" at bounding box center [303, 498] width 89 height 35
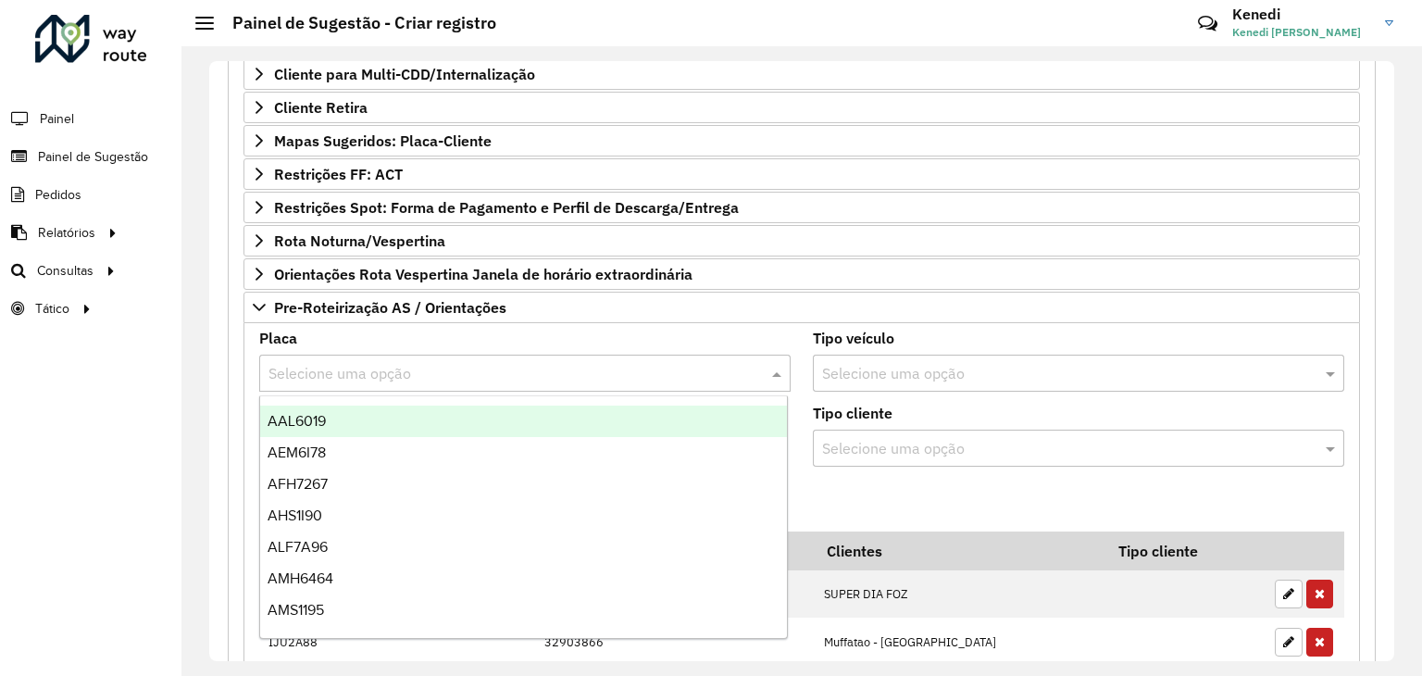
click at [330, 373] on input "text" at bounding box center [506, 374] width 476 height 22
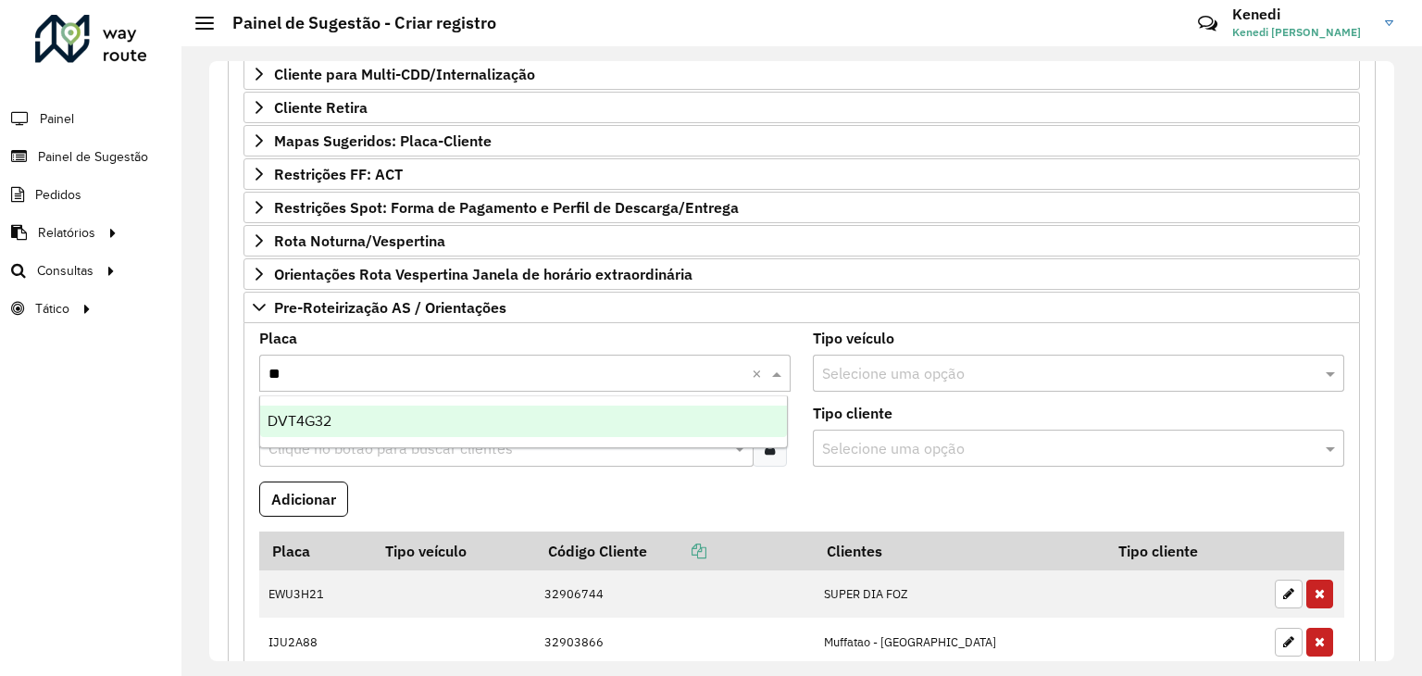
type input "***"
click at [321, 422] on span "DVT4G32" at bounding box center [300, 421] width 64 height 16
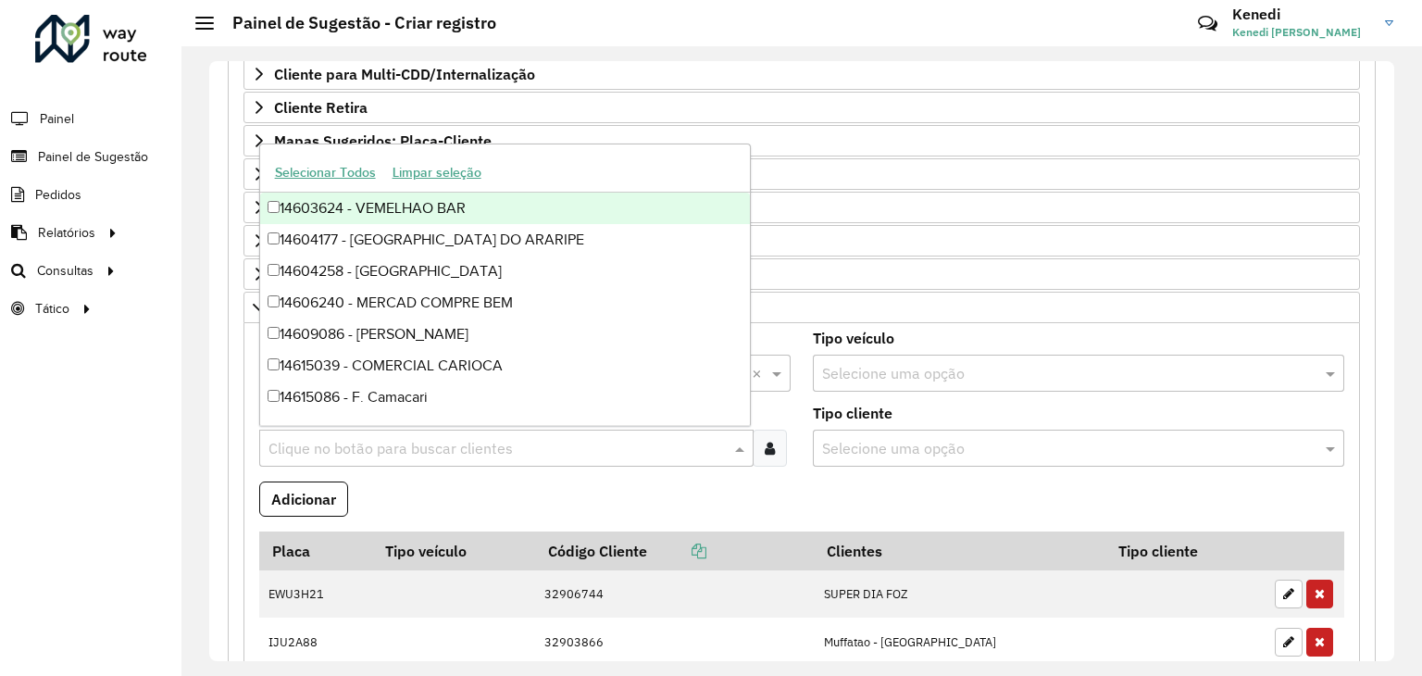
click at [404, 447] on input "text" at bounding box center [497, 449] width 467 height 22
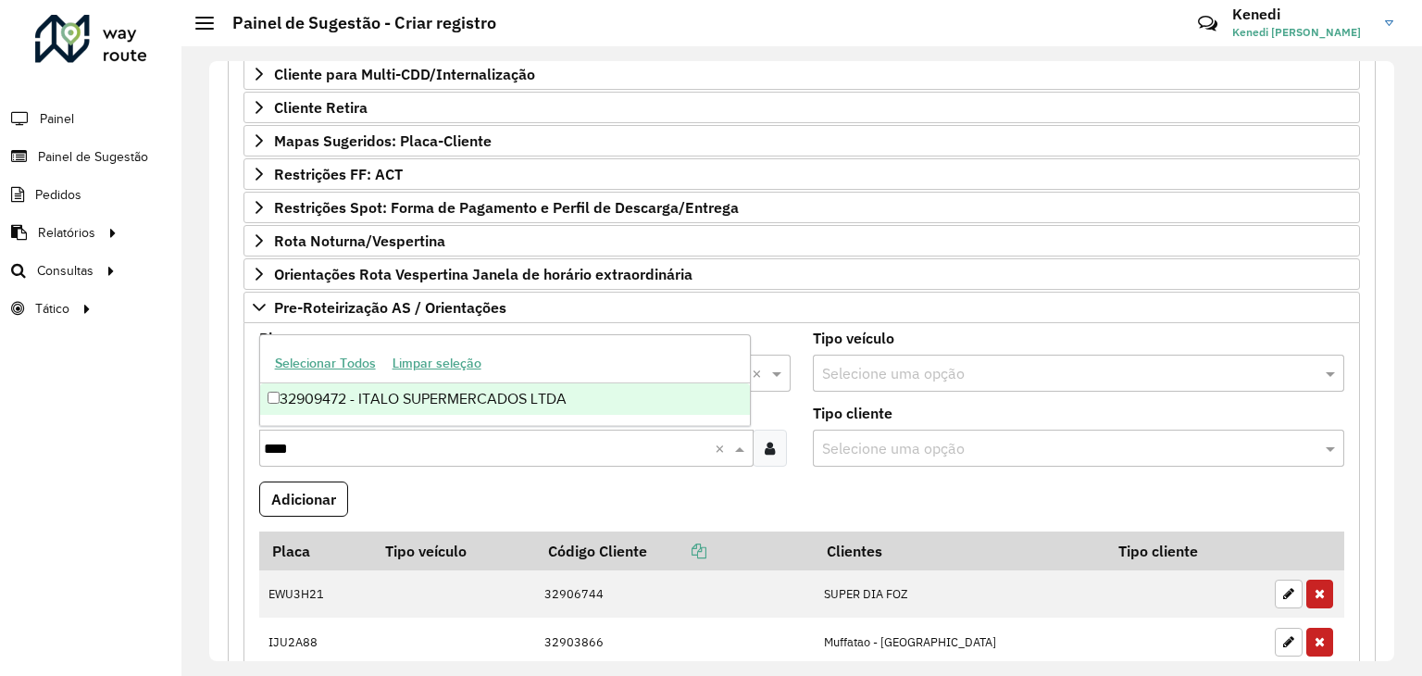
type input "****"
click at [444, 400] on div "32909472 - ITALO SUPERMERCADOS LTDA" at bounding box center [505, 398] width 491 height 31
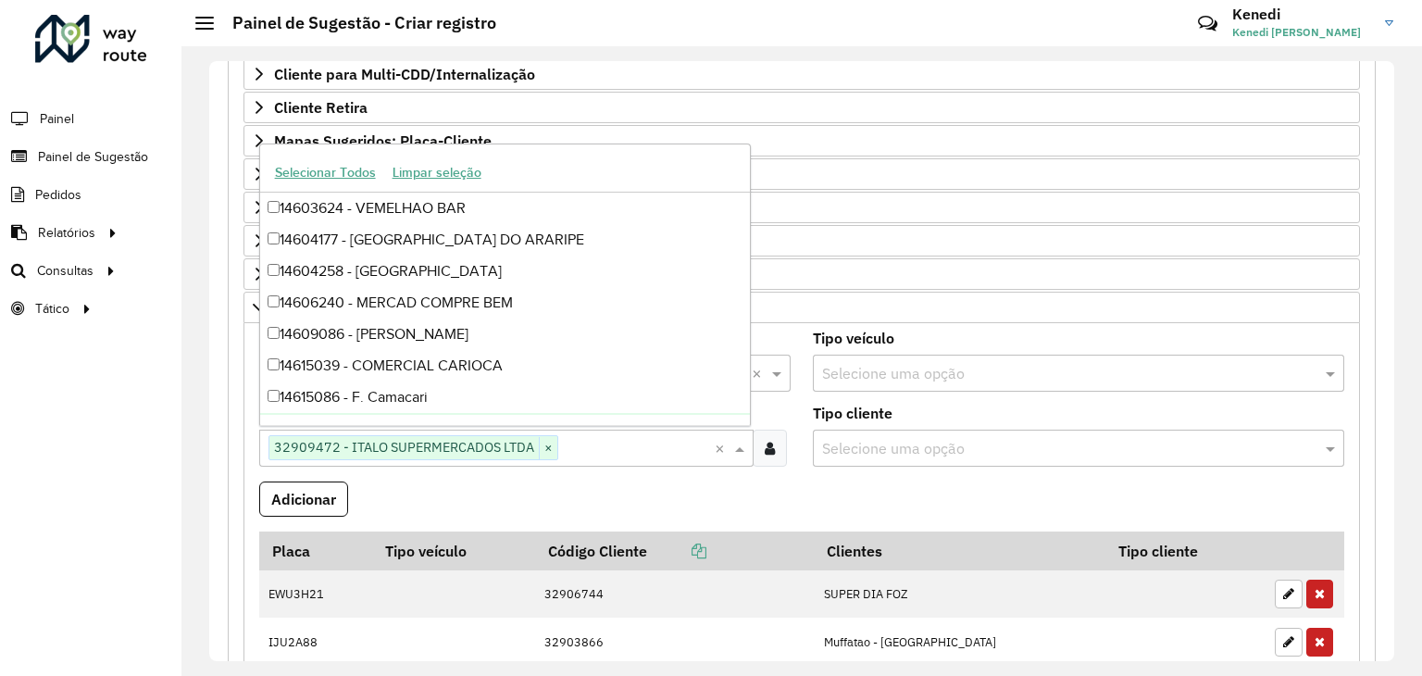
click at [441, 493] on formly-field "Adicionar" at bounding box center [801, 506] width 1107 height 50
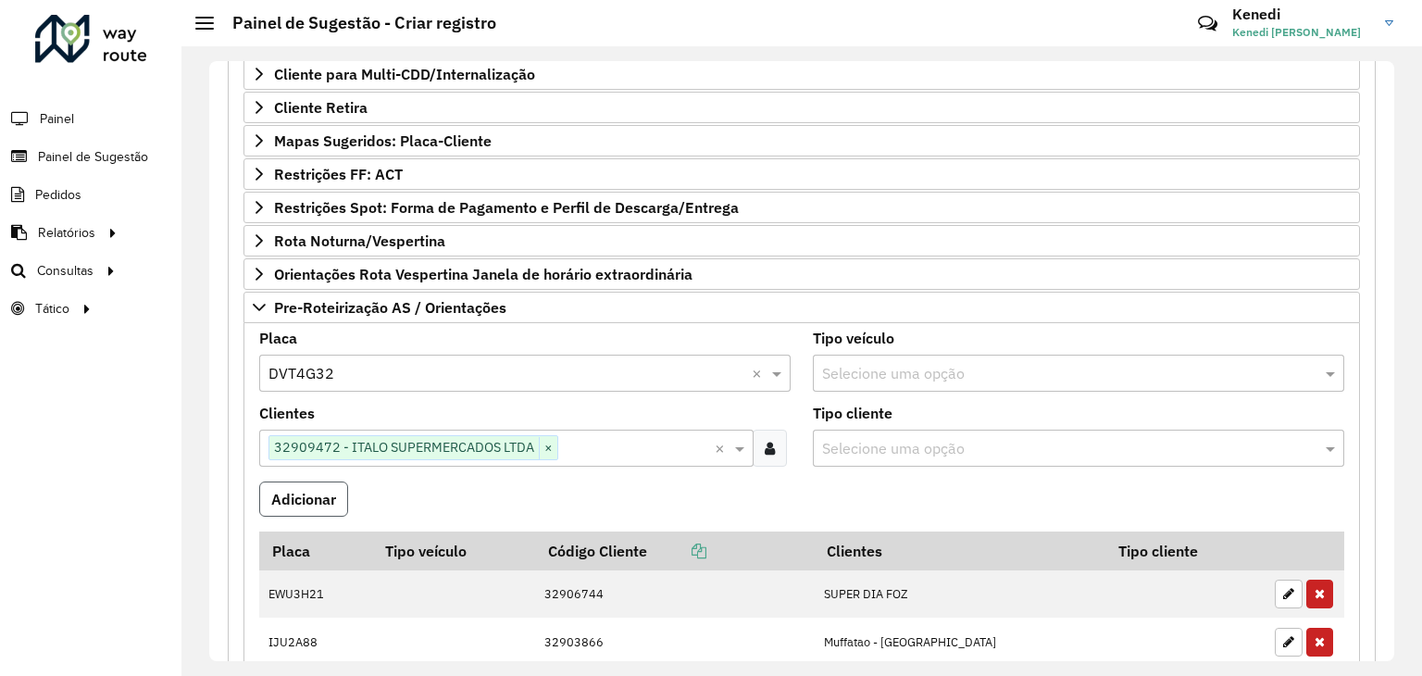
click at [313, 488] on button "Adicionar" at bounding box center [303, 498] width 89 height 35
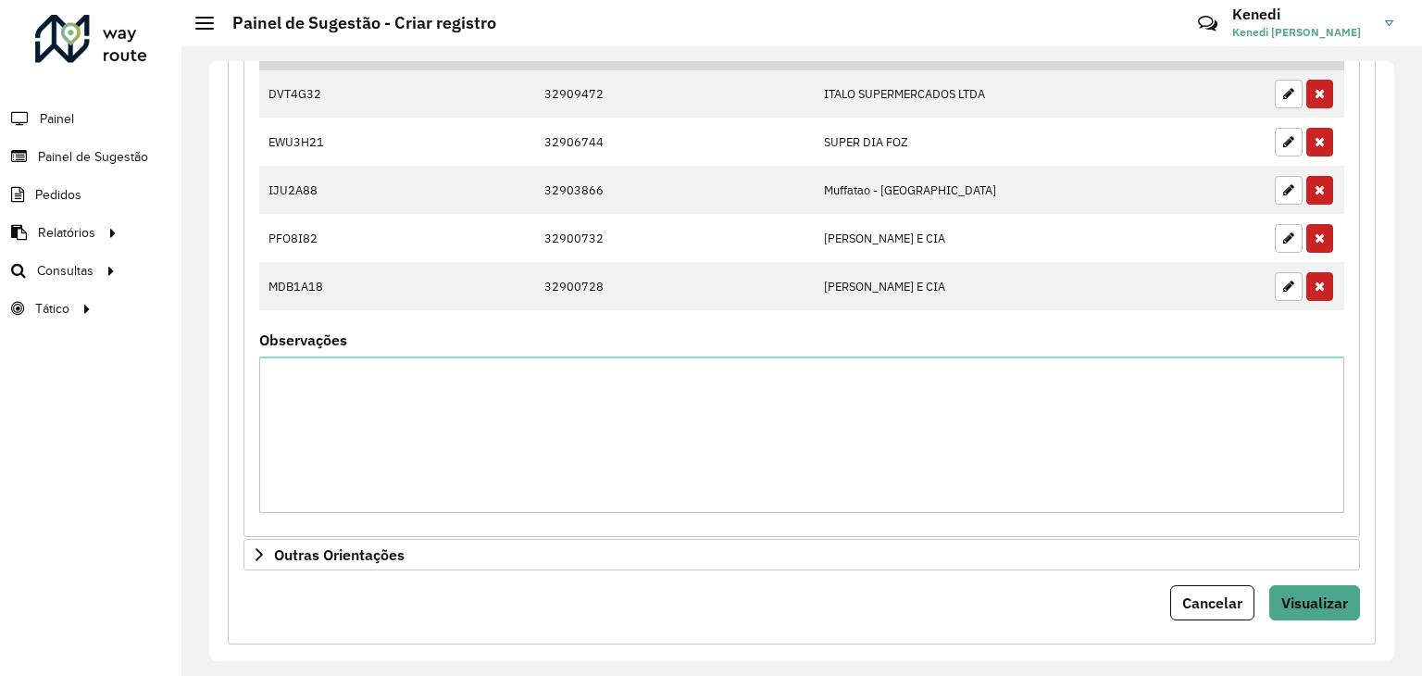
scroll to position [952, 0]
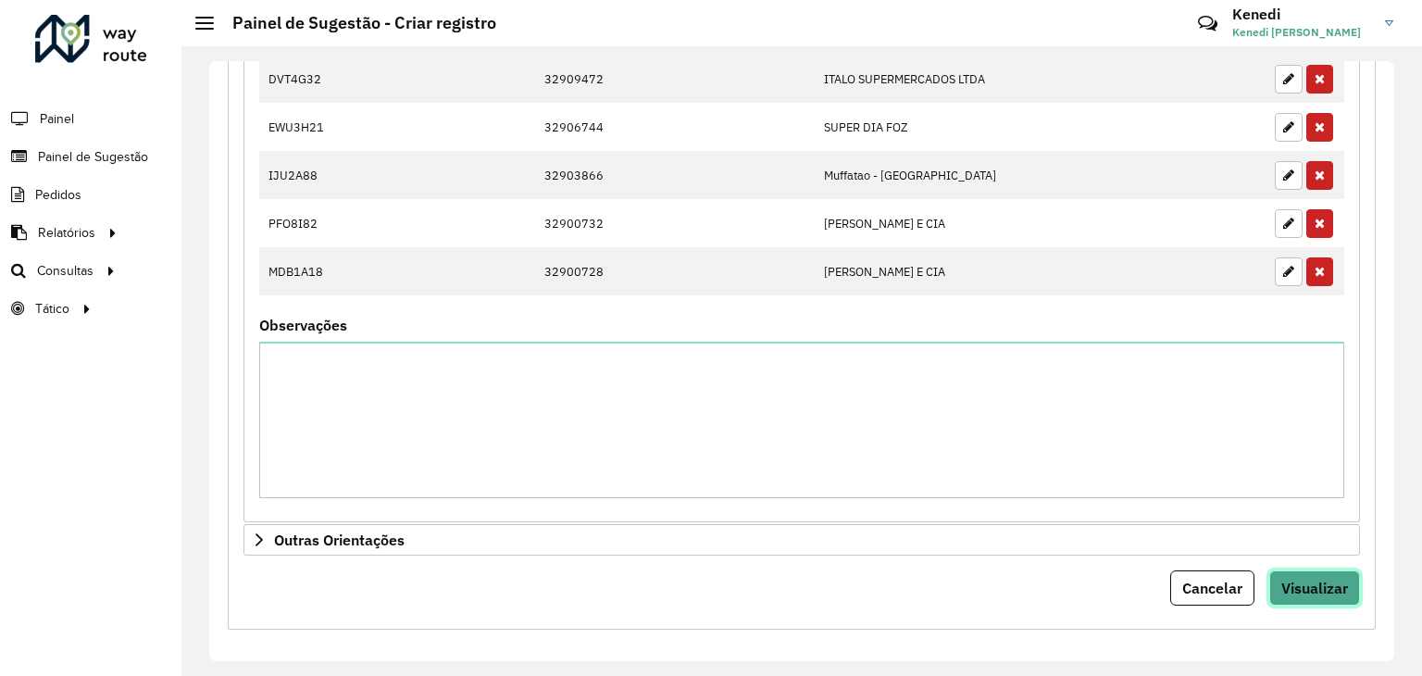
click at [1288, 570] on button "Visualizar" at bounding box center [1314, 587] width 91 height 35
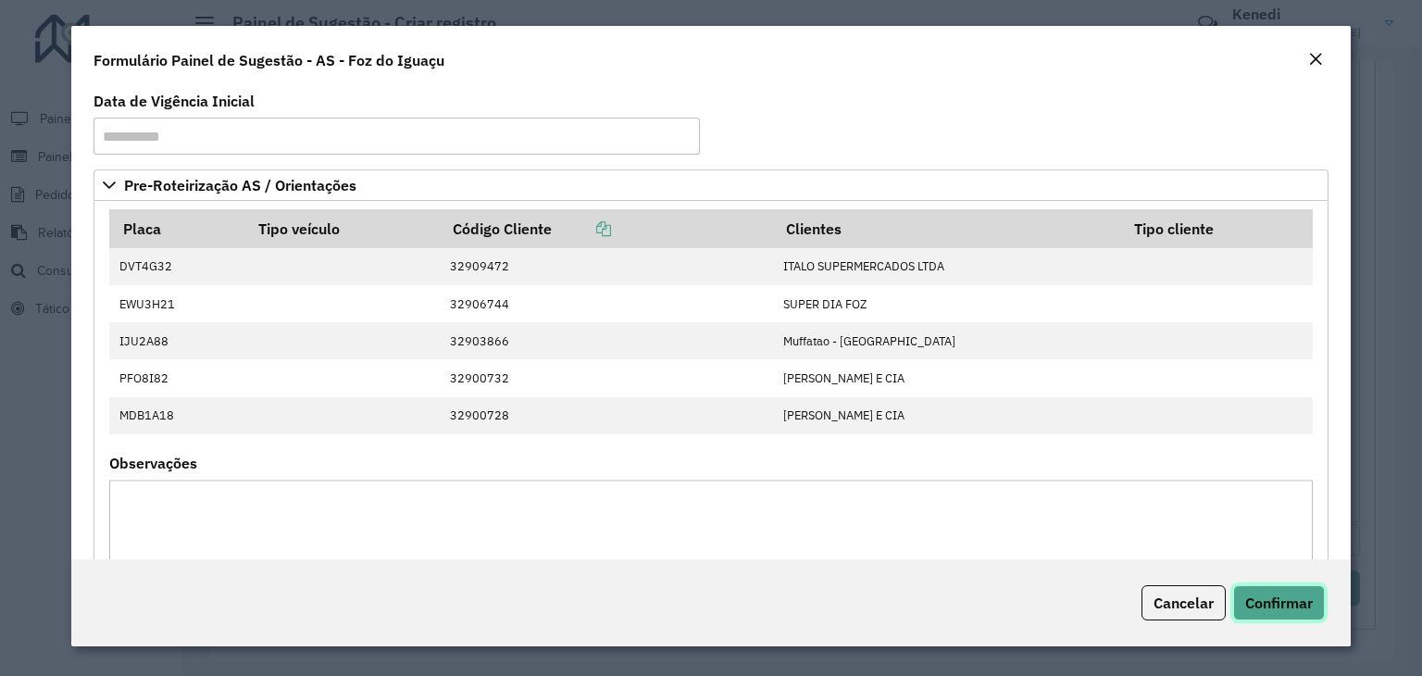
click at [1280, 593] on span "Confirmar" at bounding box center [1279, 602] width 68 height 19
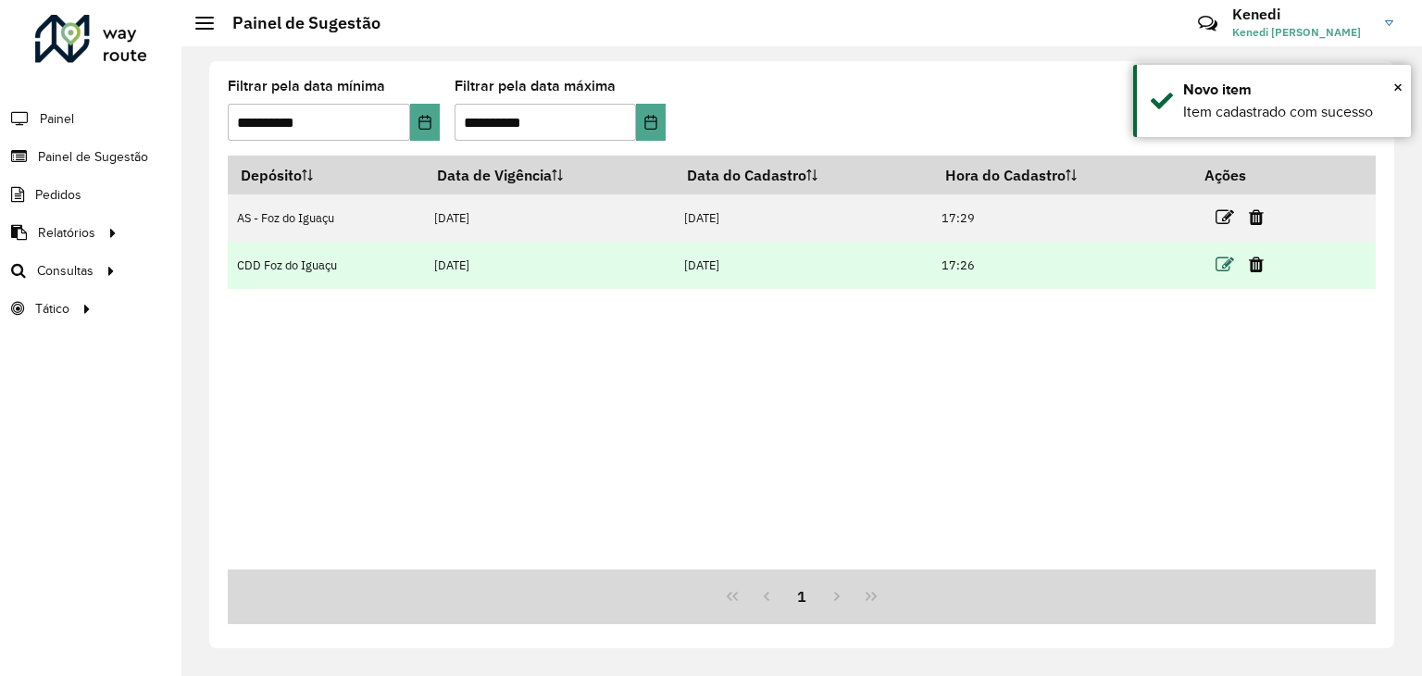
click at [1229, 268] on icon at bounding box center [1225, 265] width 19 height 19
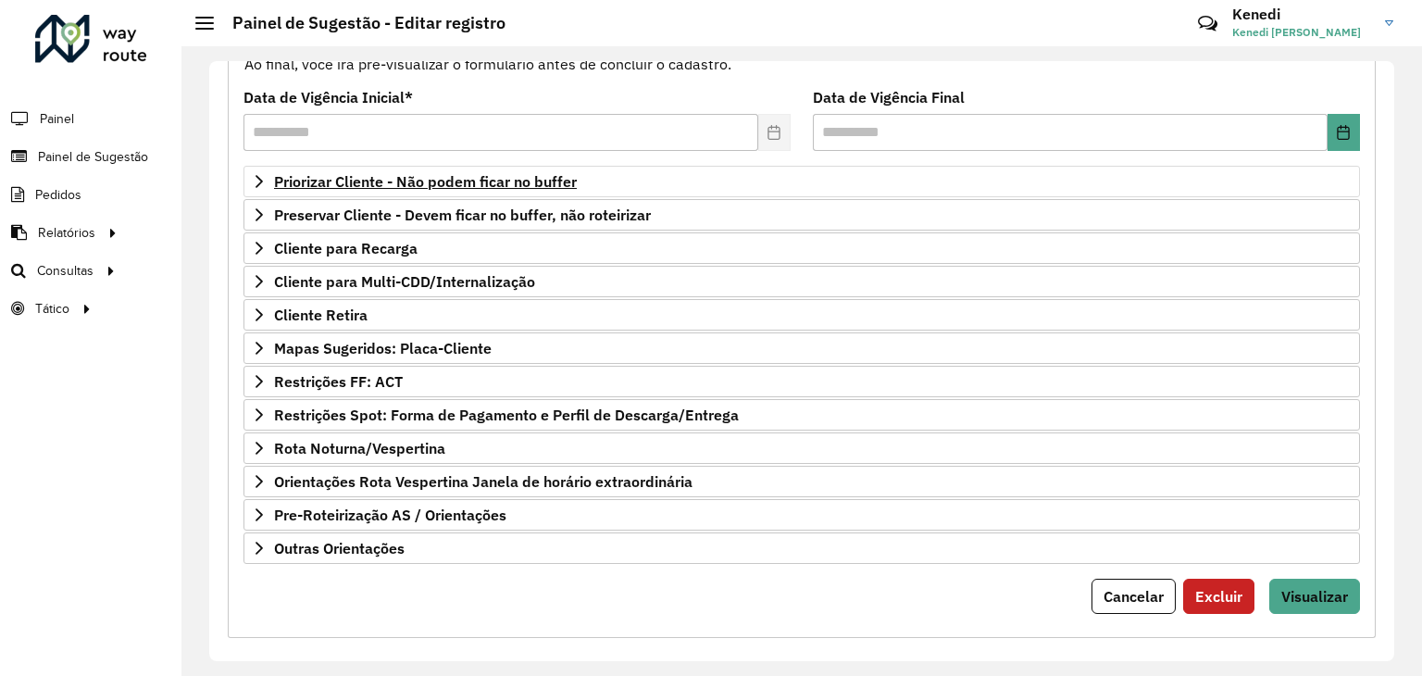
scroll to position [241, 0]
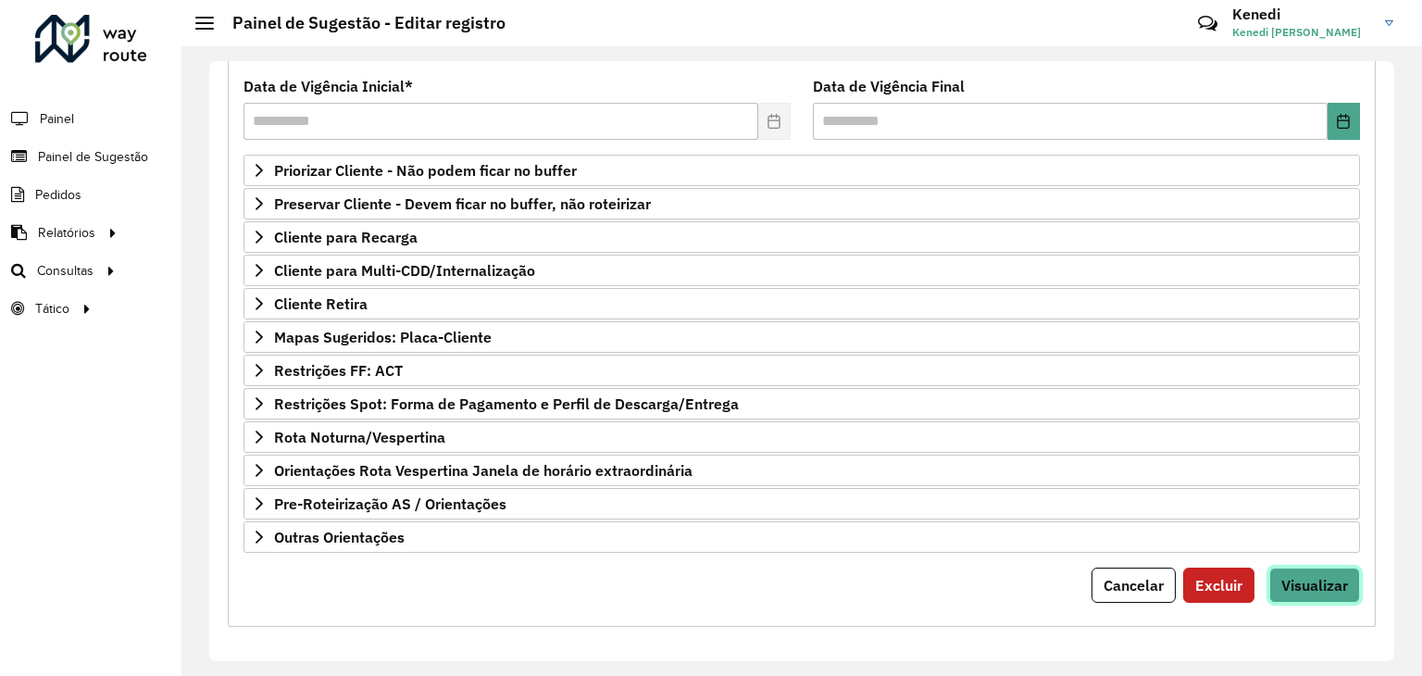
click at [1281, 576] on span "Visualizar" at bounding box center [1314, 585] width 67 height 19
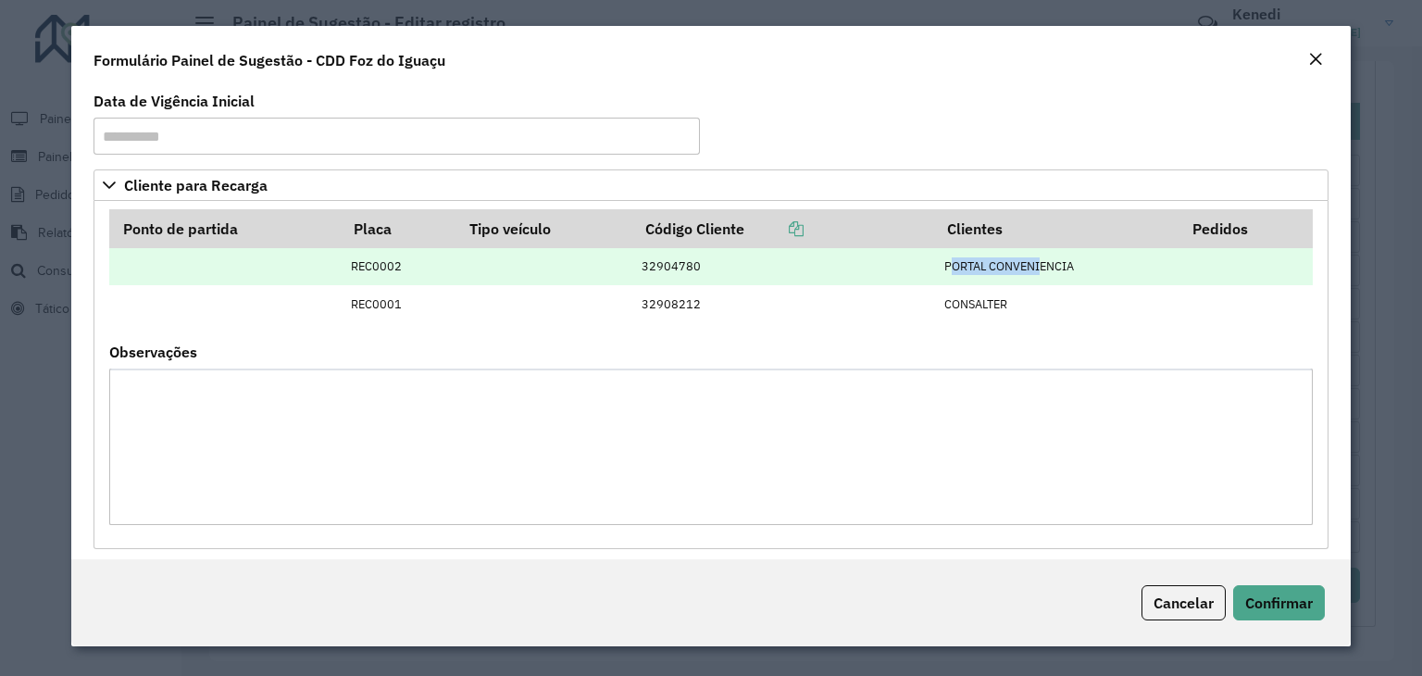
drag, startPoint x: 937, startPoint y: 268, endPoint x: 1030, endPoint y: 271, distance: 92.7
click at [1030, 271] on td "PORTAL CONVENIENCIA" at bounding box center [1056, 266] width 245 height 37
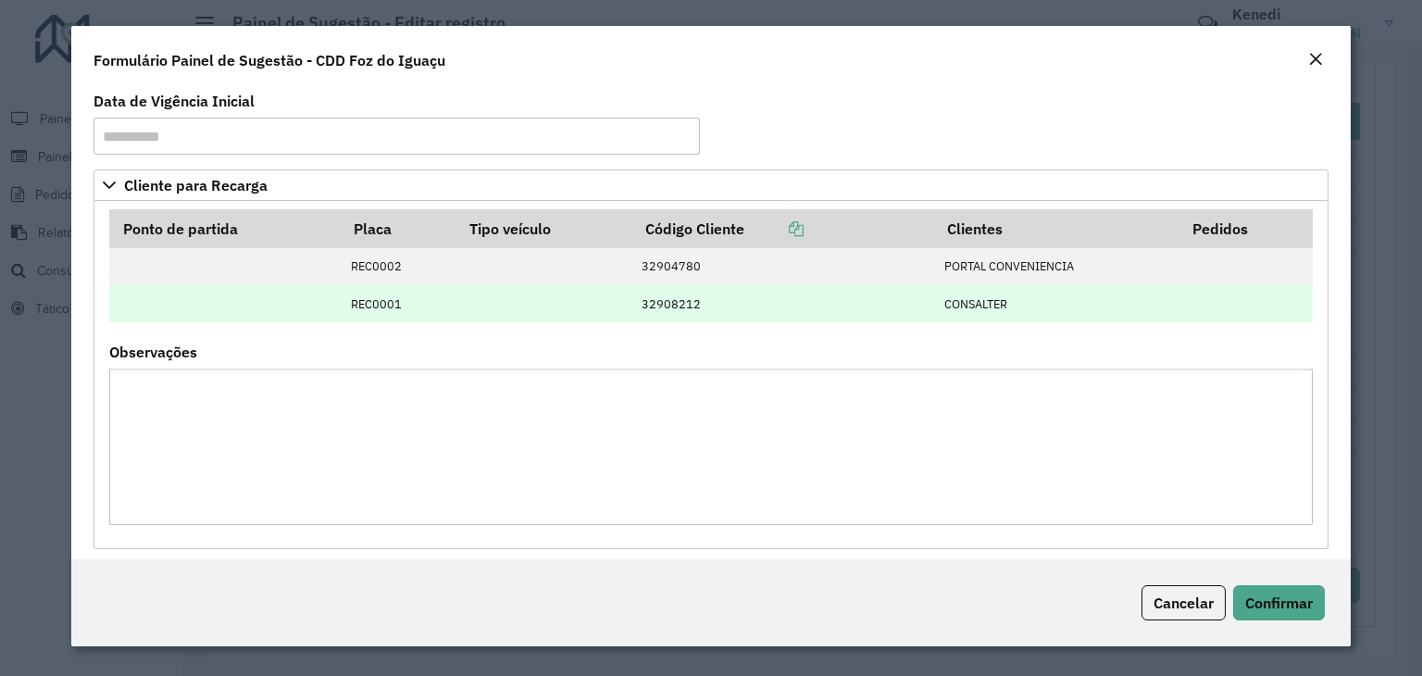
click at [1052, 309] on td "CONSALTER" at bounding box center [1056, 303] width 245 height 37
drag, startPoint x: 1017, startPoint y: 312, endPoint x: 915, endPoint y: 308, distance: 101.9
click at [915, 308] on tr "REC0001 32908212 CONSALTER" at bounding box center [710, 303] width 1203 height 37
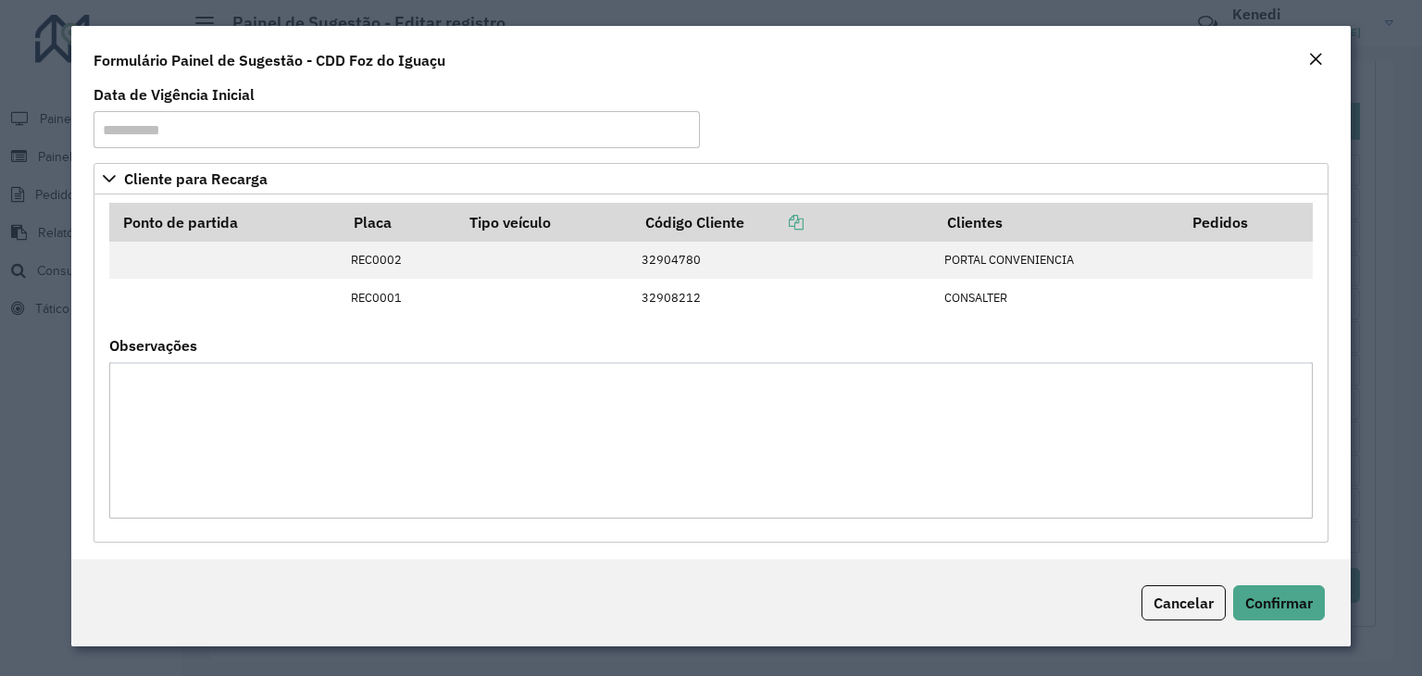
scroll to position [13, 0]
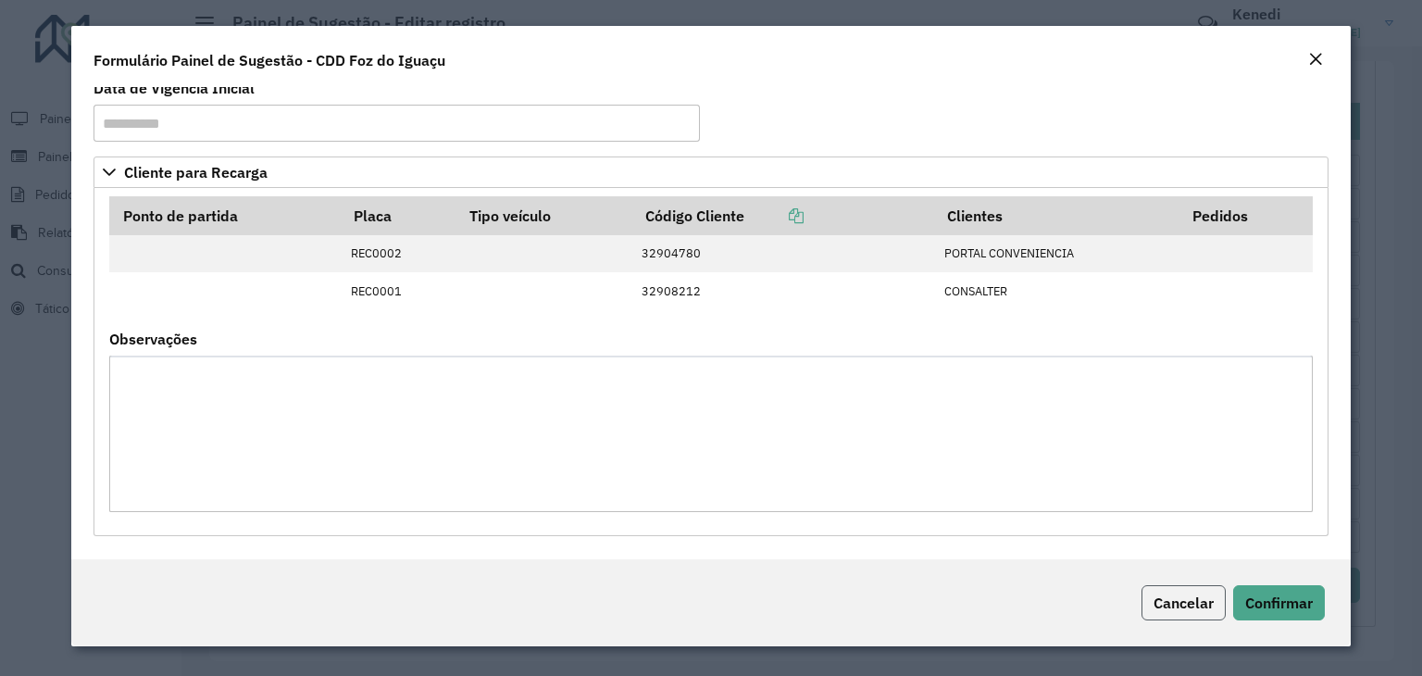
click at [1179, 601] on span "Cancelar" at bounding box center [1184, 602] width 60 height 19
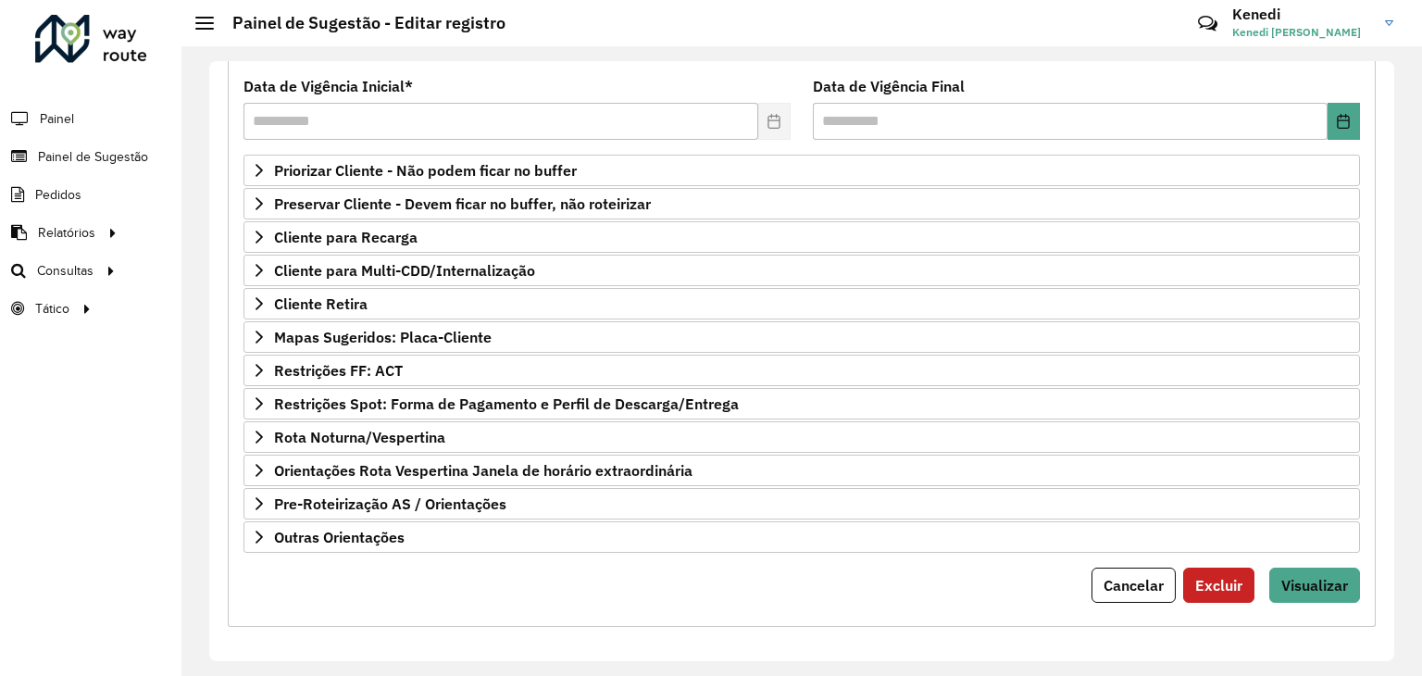
click at [965, 570] on div "Cancelar Excluir Visualizar" at bounding box center [801, 585] width 1117 height 35
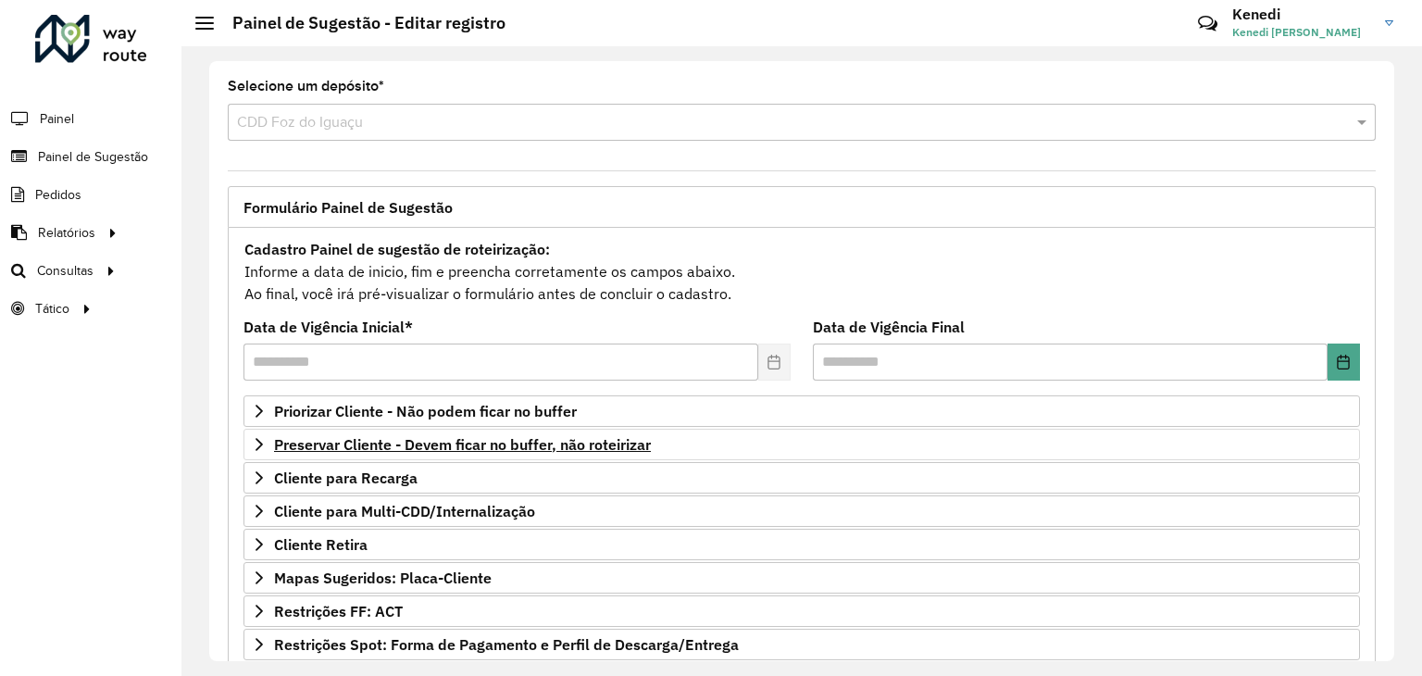
scroll to position [0, 0]
click at [1208, 266] on div "Cadastro Painel de sugestão de roteirização: Informe a data de inicio, fim e pr…" at bounding box center [801, 271] width 1117 height 69
click at [697, 64] on div "**********" at bounding box center [801, 361] width 1185 height 600
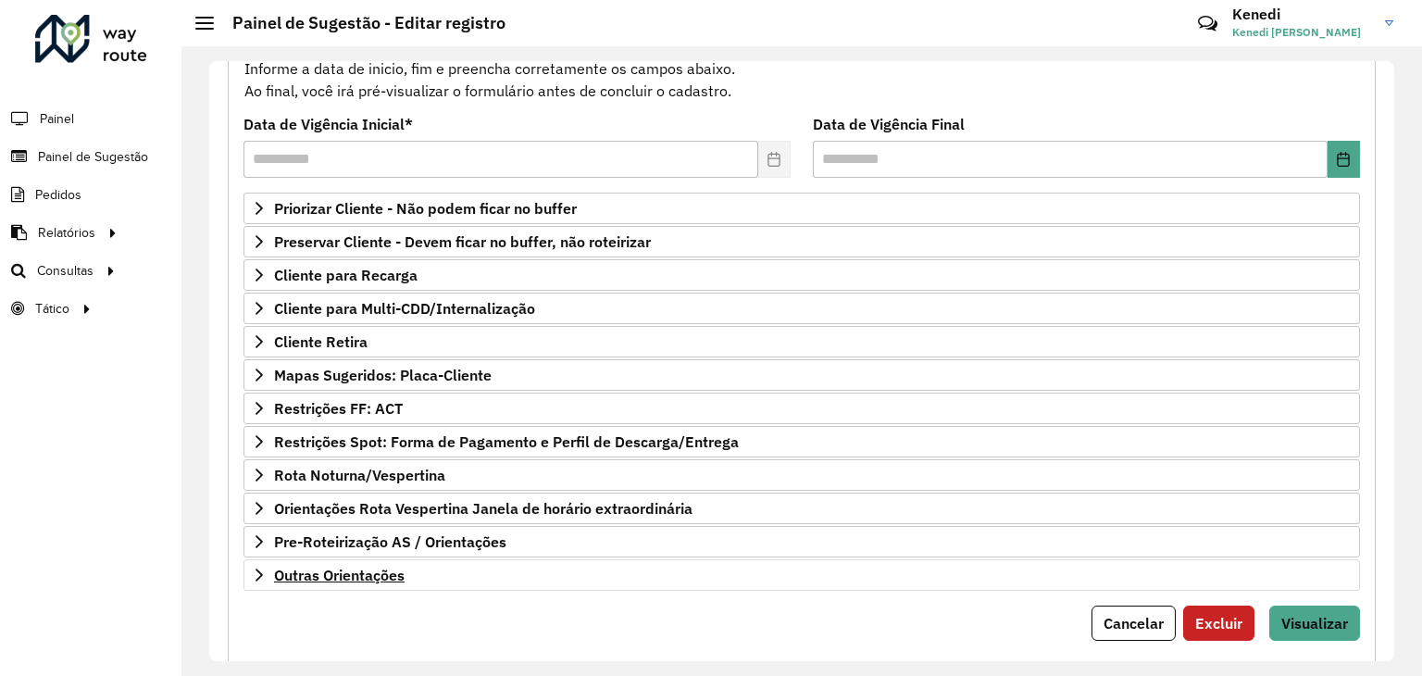
scroll to position [241, 0]
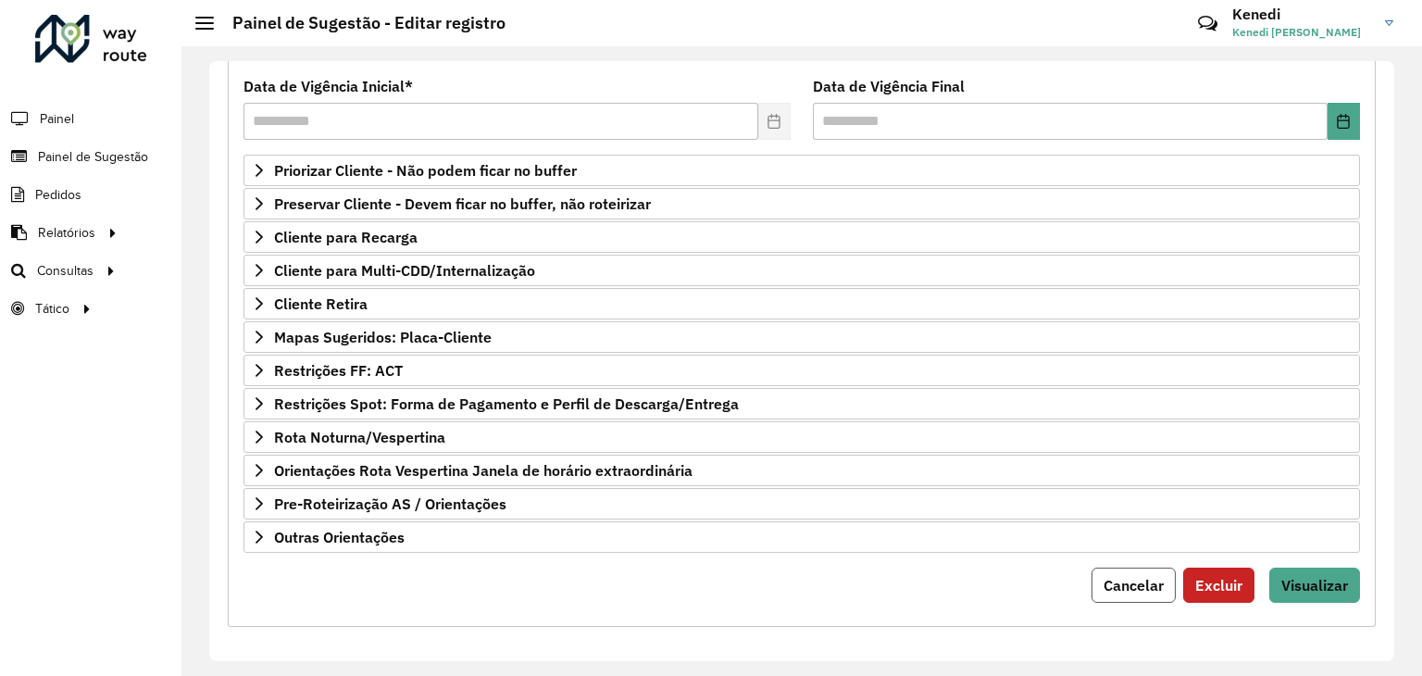
click at [1138, 582] on span "Cancelar" at bounding box center [1134, 585] width 60 height 19
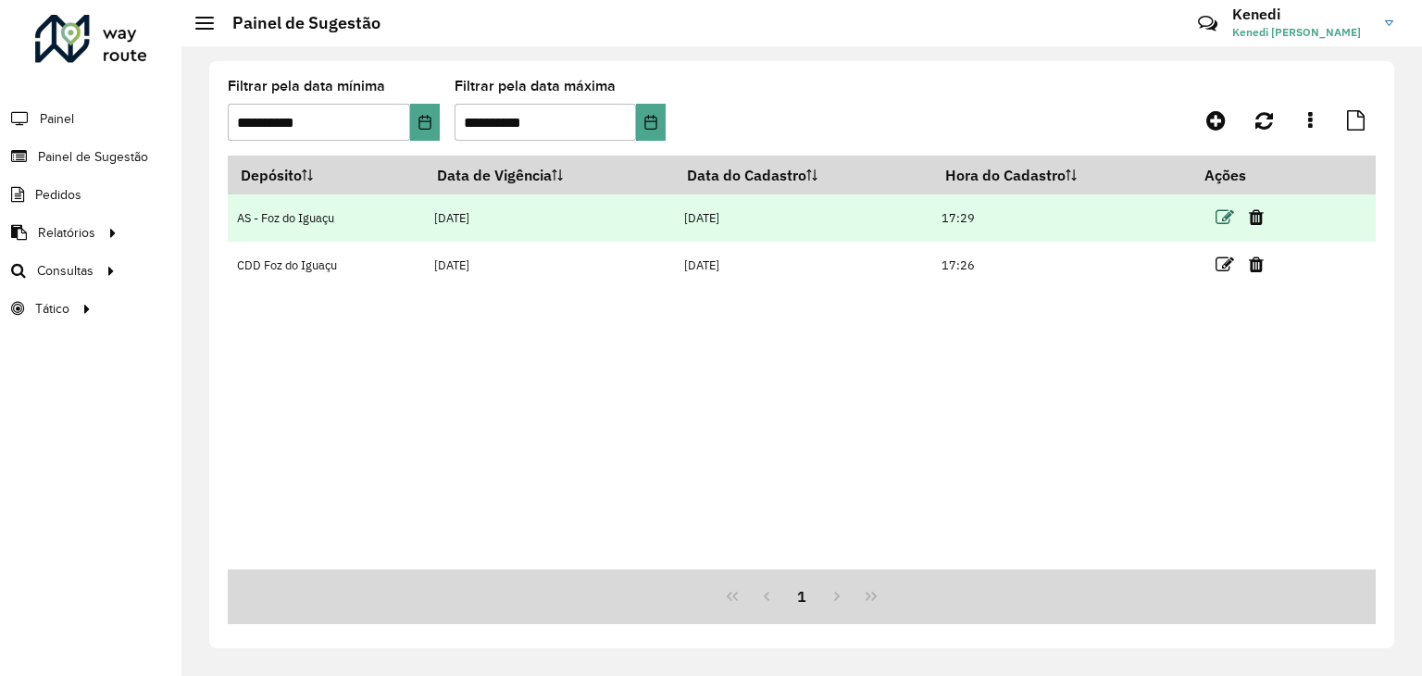
click at [1222, 213] on icon at bounding box center [1225, 217] width 19 height 19
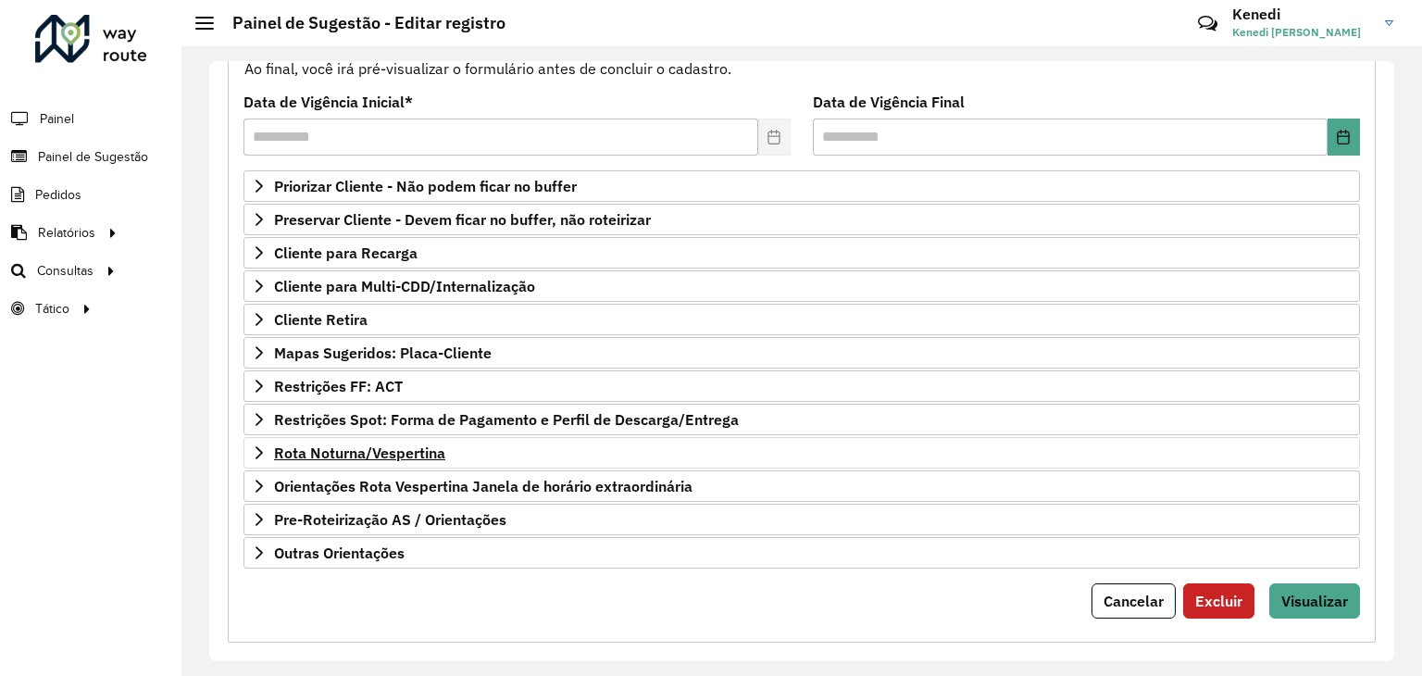
scroll to position [241, 0]
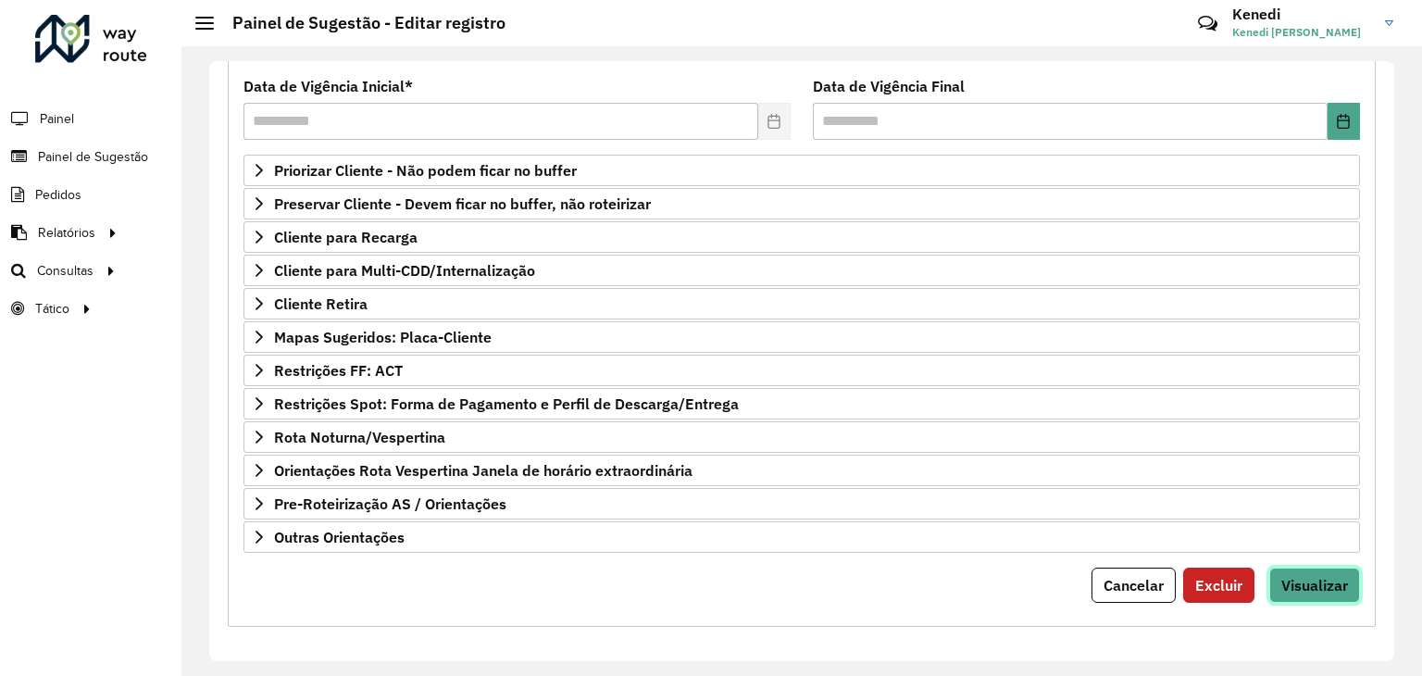
click at [1310, 579] on span "Visualizar" at bounding box center [1314, 585] width 67 height 19
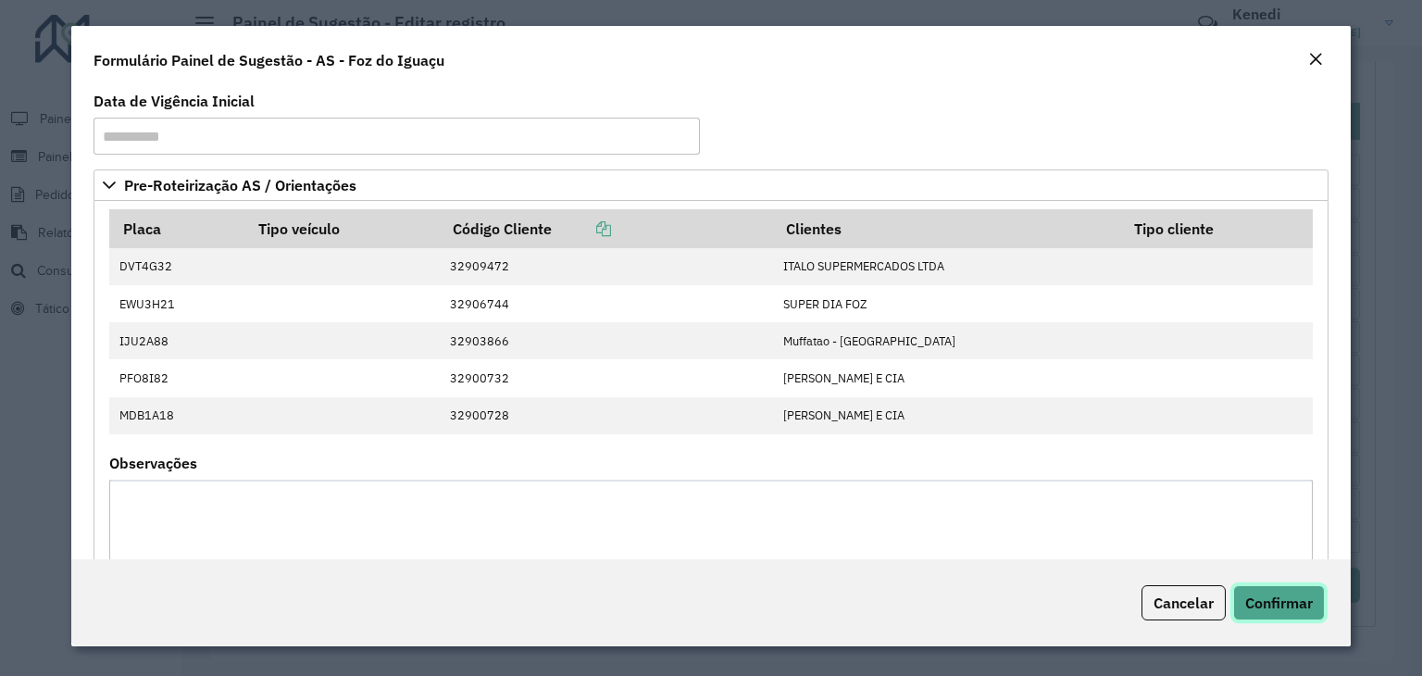
click at [1270, 594] on span "Confirmar" at bounding box center [1279, 602] width 68 height 19
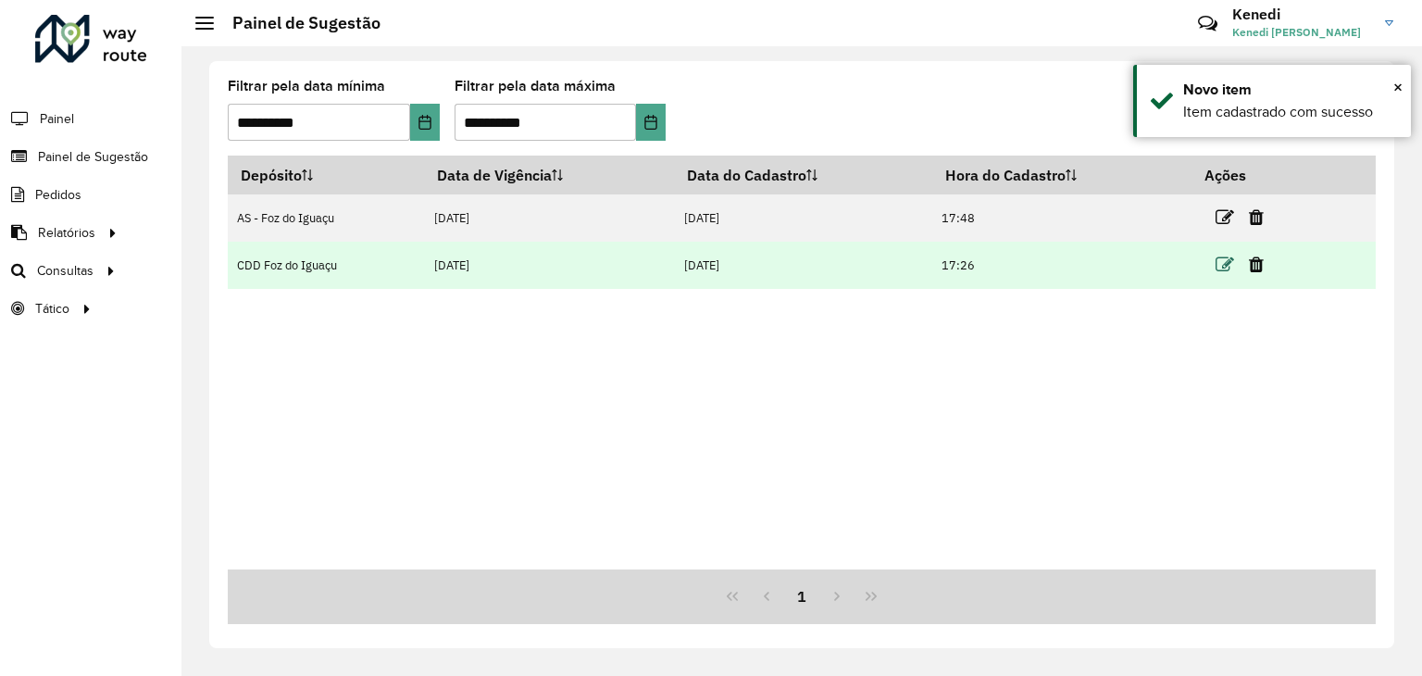
click at [1227, 268] on icon at bounding box center [1225, 265] width 19 height 19
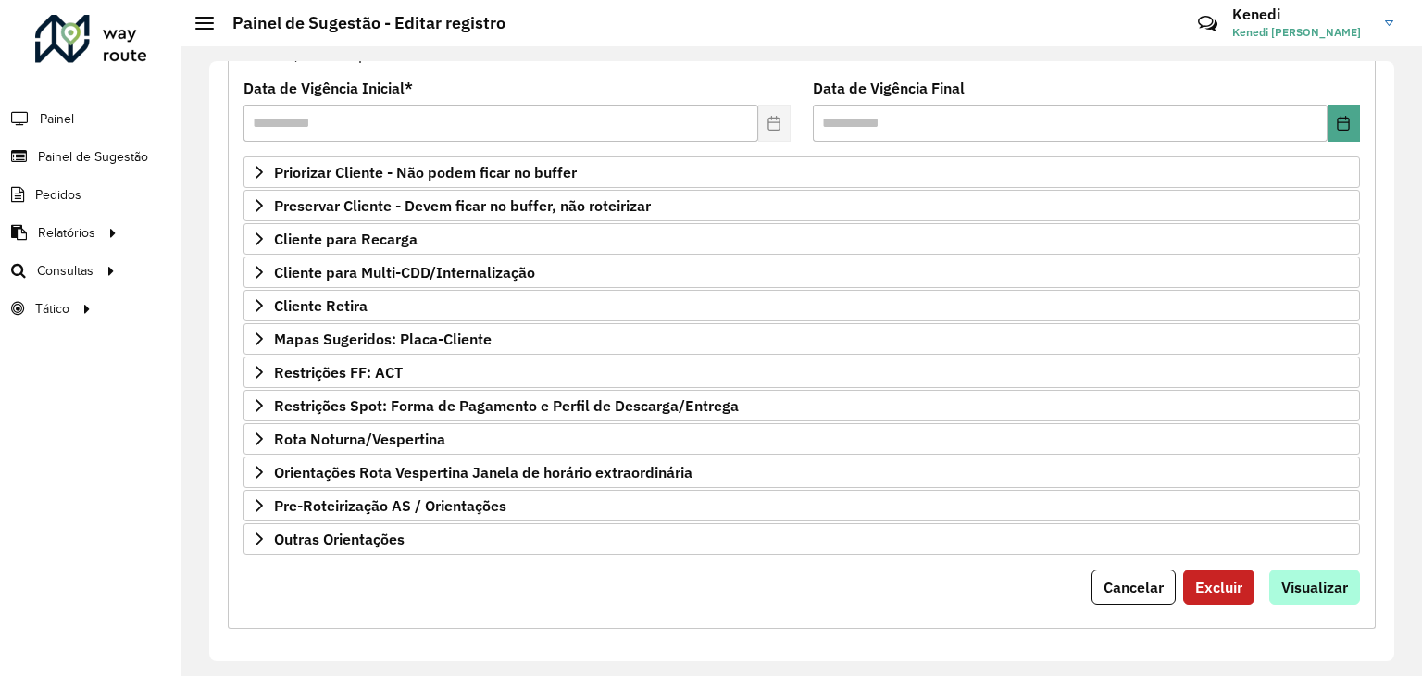
scroll to position [241, 0]
click at [1314, 582] on span "Visualizar" at bounding box center [1314, 585] width 67 height 19
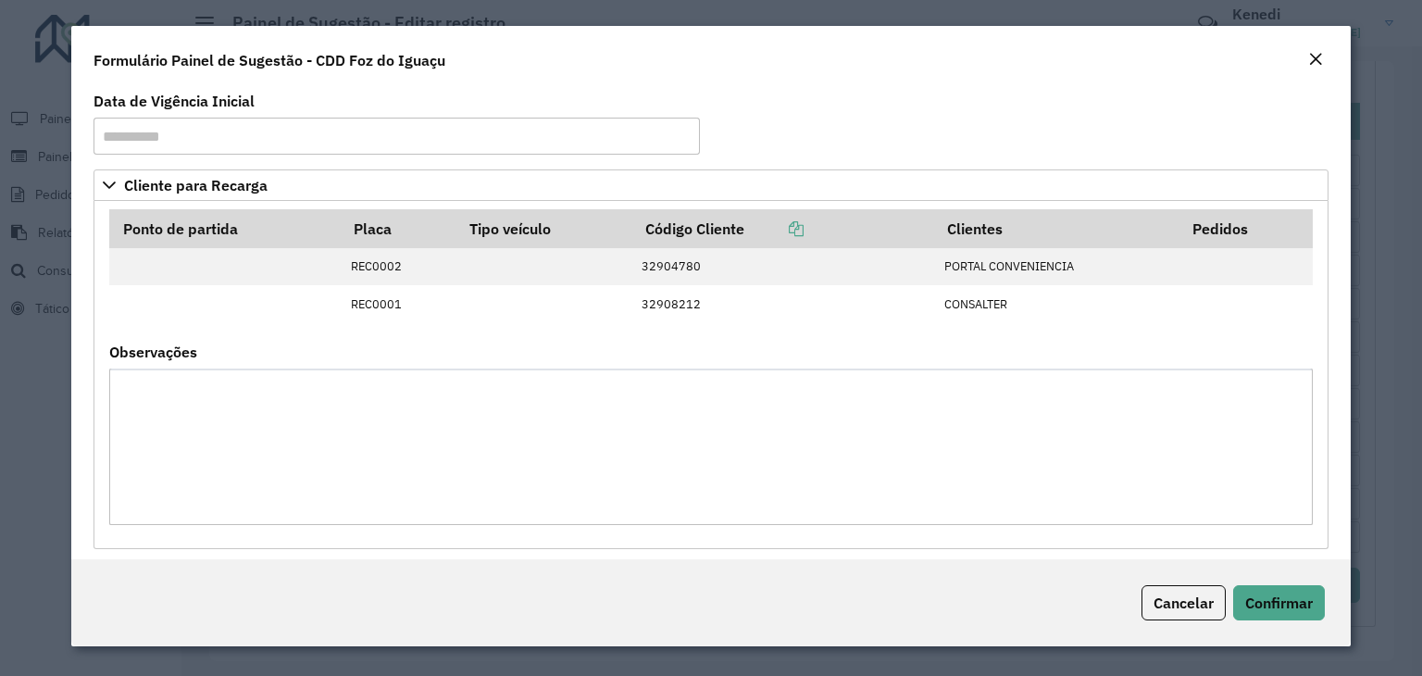
scroll to position [13, 0]
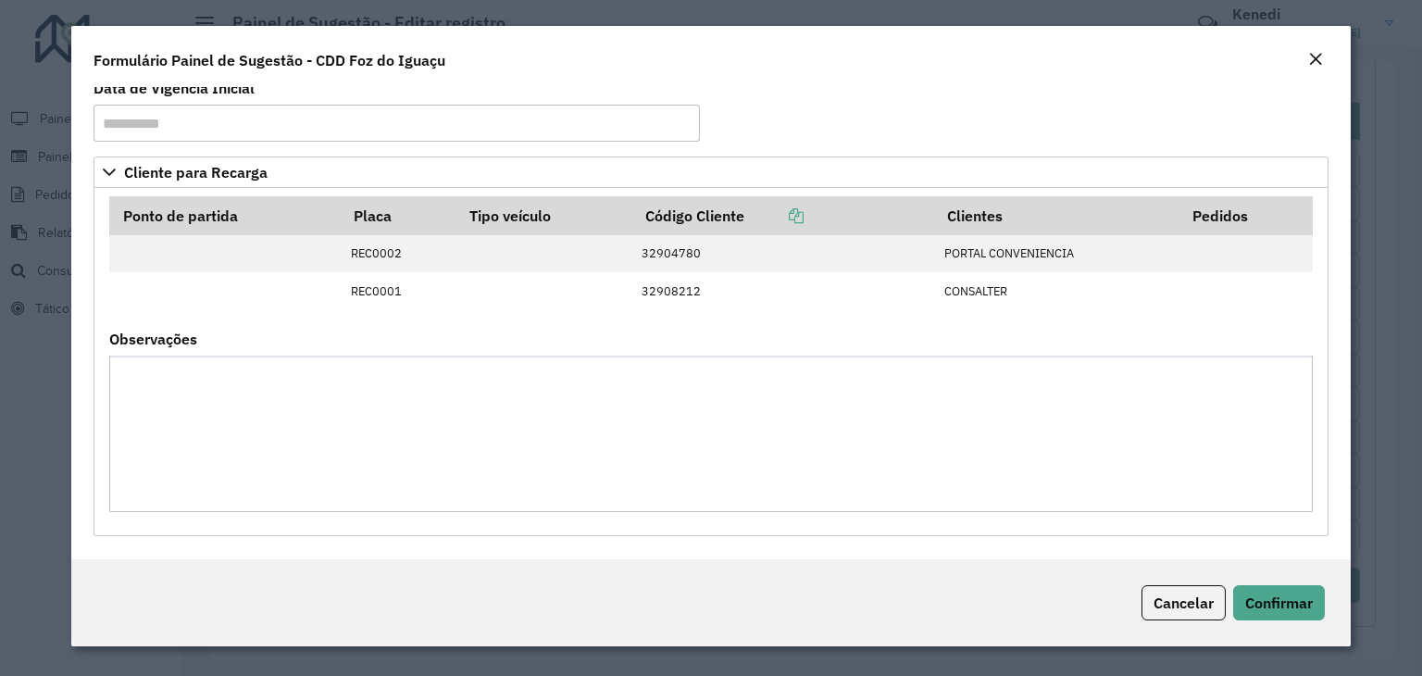
drag, startPoint x: 1335, startPoint y: 71, endPoint x: 1300, endPoint y: 59, distance: 37.2
click at [1334, 71] on div "Formulário Painel de Sugestão - CDD Foz do Iguaçu" at bounding box center [710, 56] width 1279 height 61
click at [1304, 59] on div "Formulário Painel de Sugestão - CDD Foz do Iguaçu" at bounding box center [710, 56] width 1279 height 61
click at [1319, 56] on em "Close" at bounding box center [1315, 59] width 15 height 15
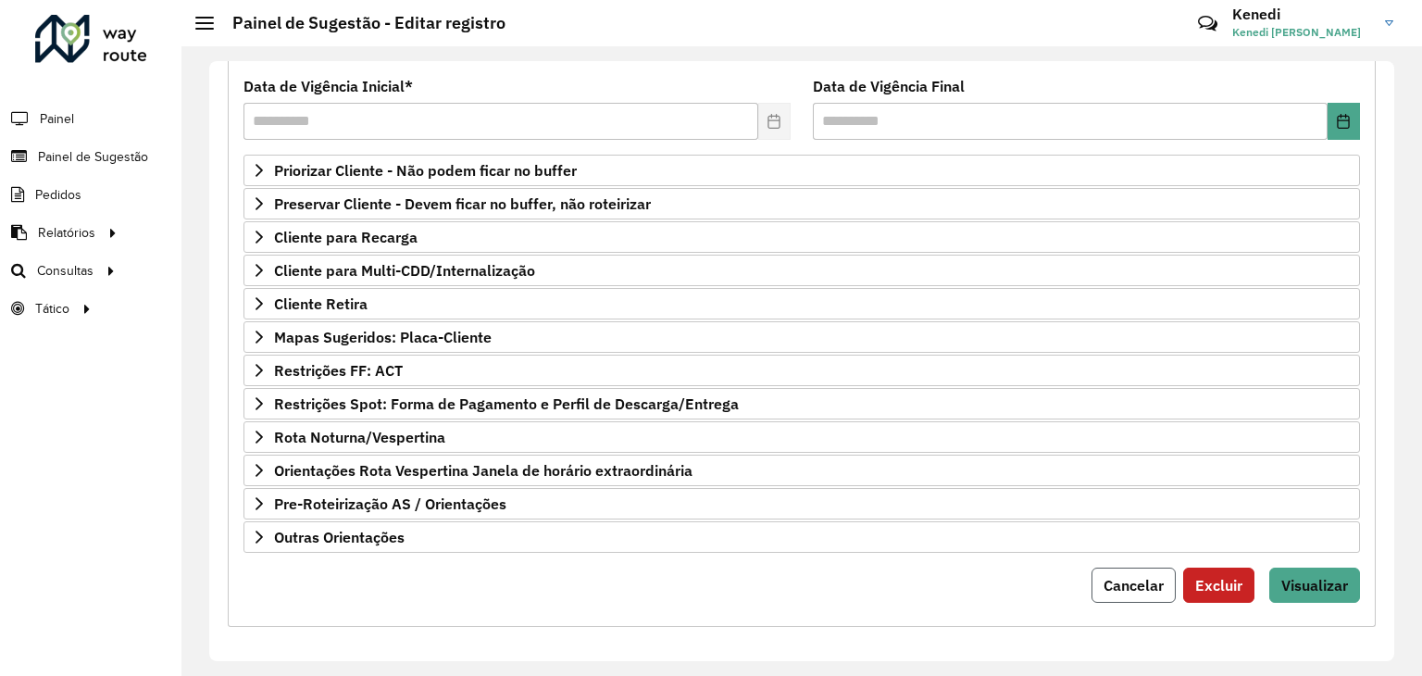
click at [1154, 579] on span "Cancelar" at bounding box center [1134, 585] width 60 height 19
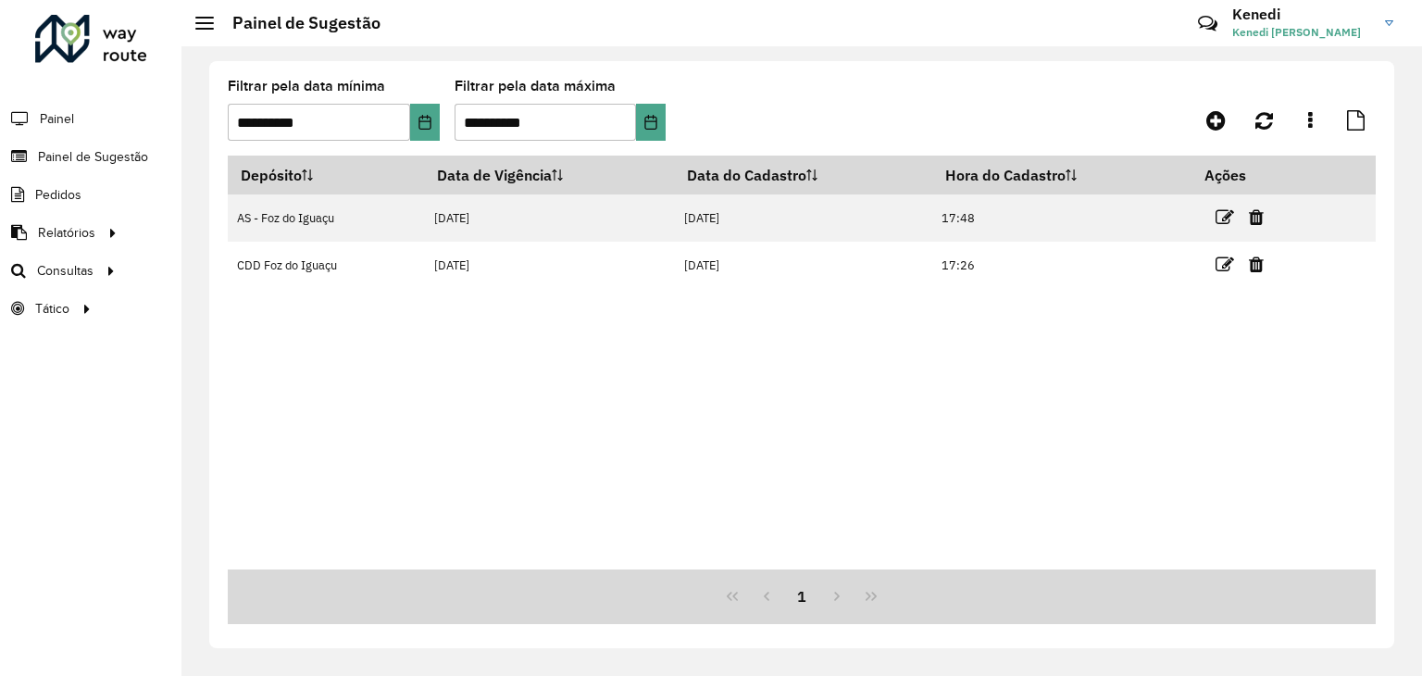
click at [1080, 427] on div "Depósito Data de Vigência Data do Cadastro Hora do Cadastro Ações AS - Foz do I…" at bounding box center [802, 363] width 1148 height 414
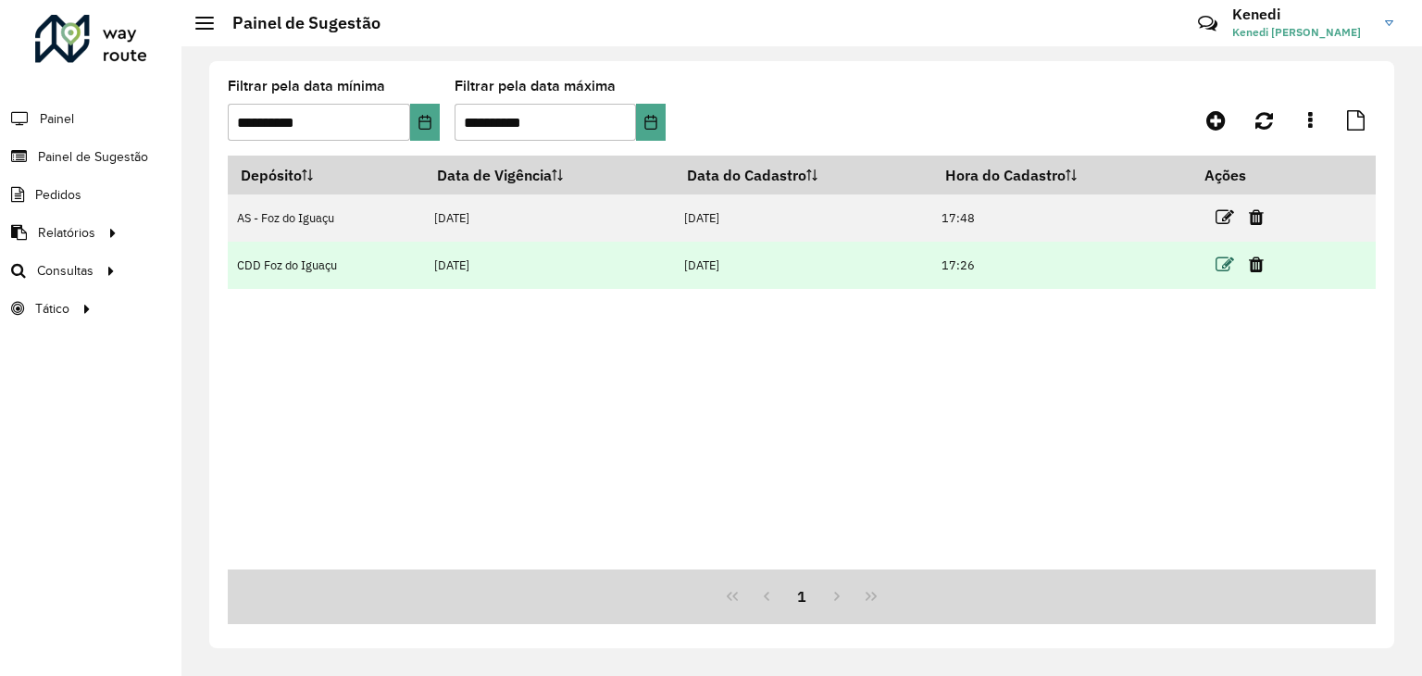
click at [1224, 256] on icon at bounding box center [1225, 265] width 19 height 19
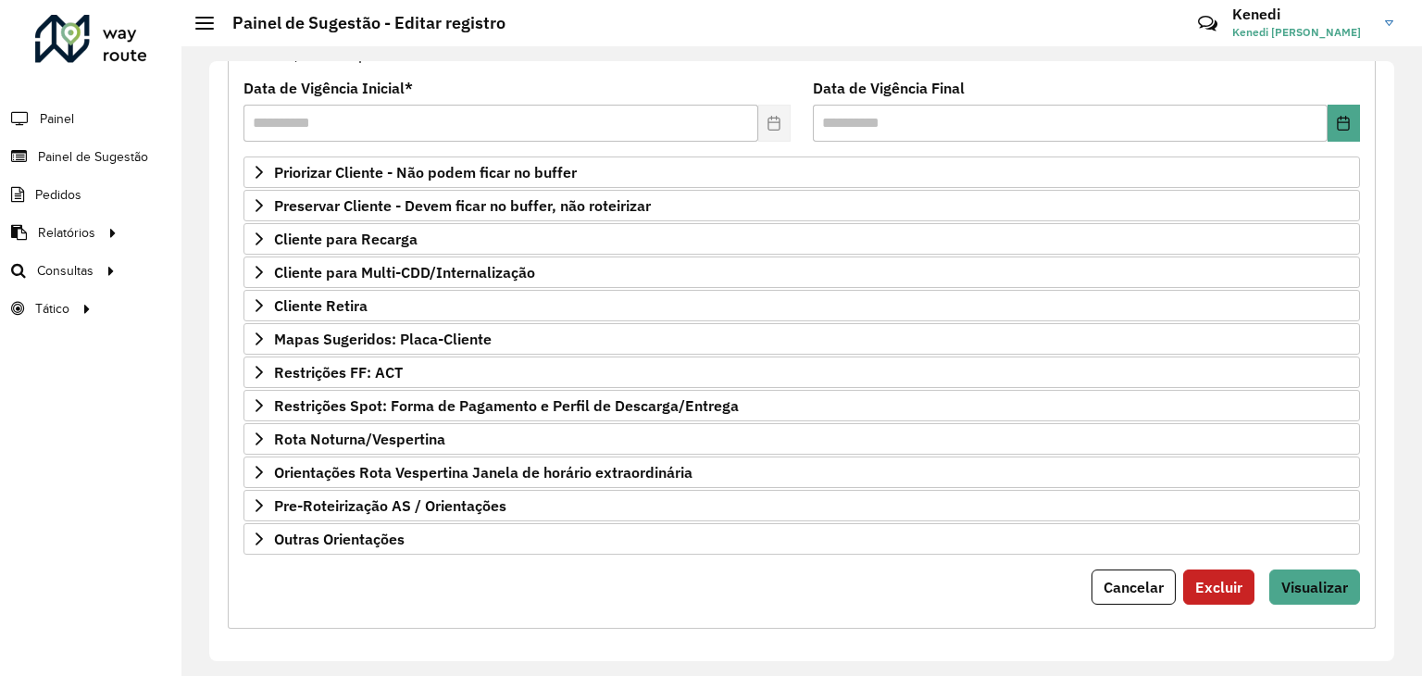
scroll to position [241, 0]
click at [1333, 589] on button "Visualizar" at bounding box center [1314, 585] width 91 height 35
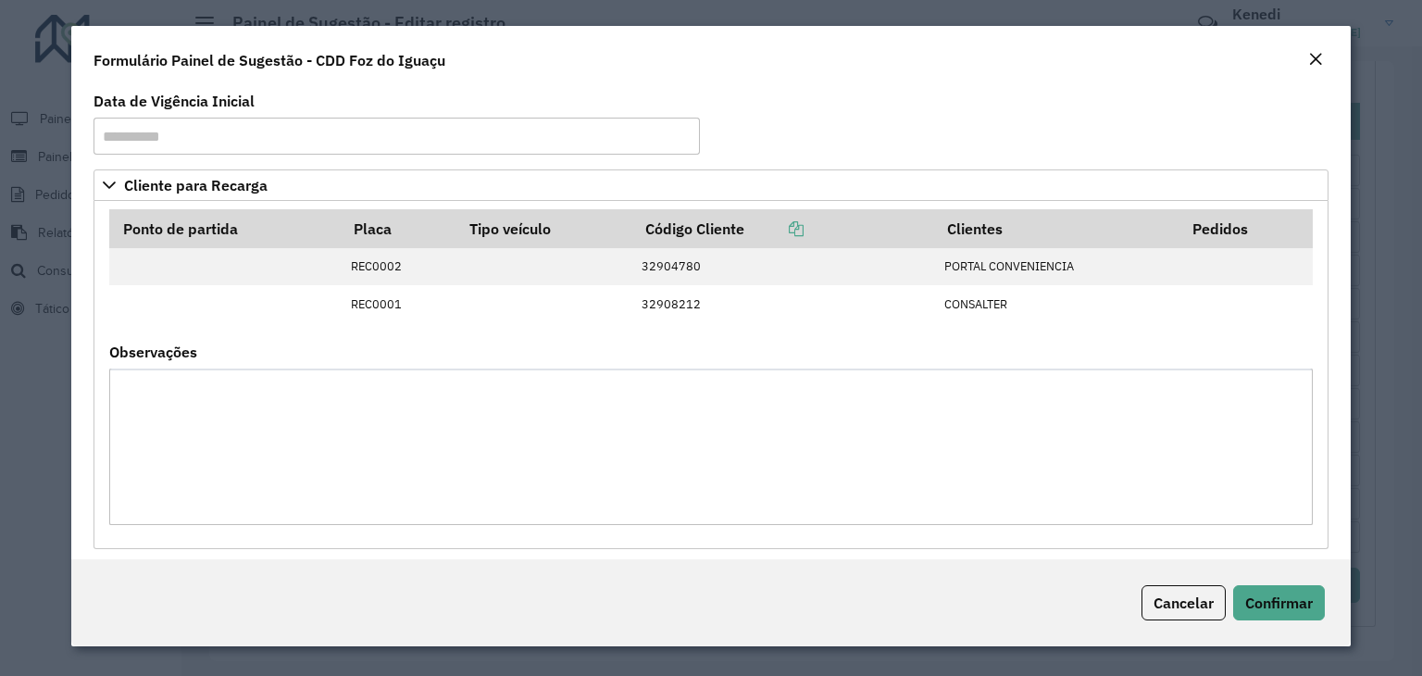
click at [1324, 48] on button "Close" at bounding box center [1316, 60] width 26 height 24
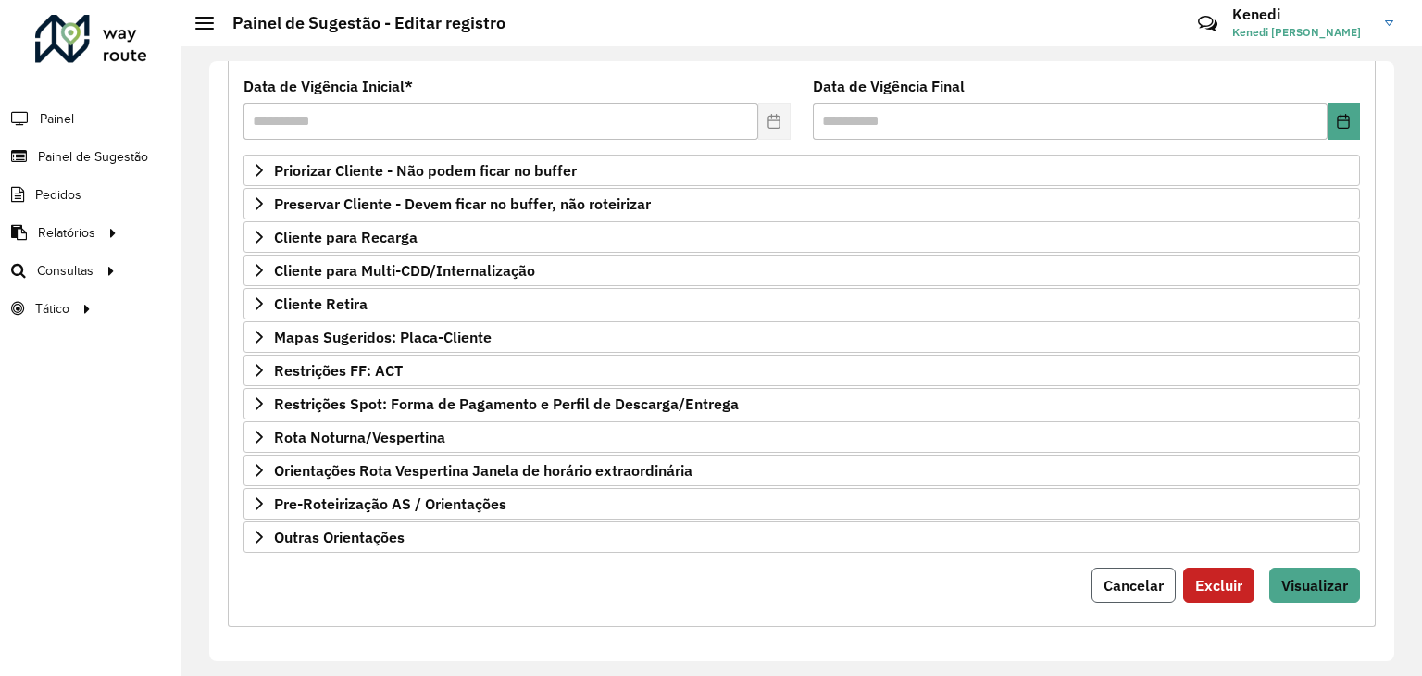
click at [1137, 583] on span "Cancelar" at bounding box center [1134, 585] width 60 height 19
